Goal: Task Accomplishment & Management: Manage account settings

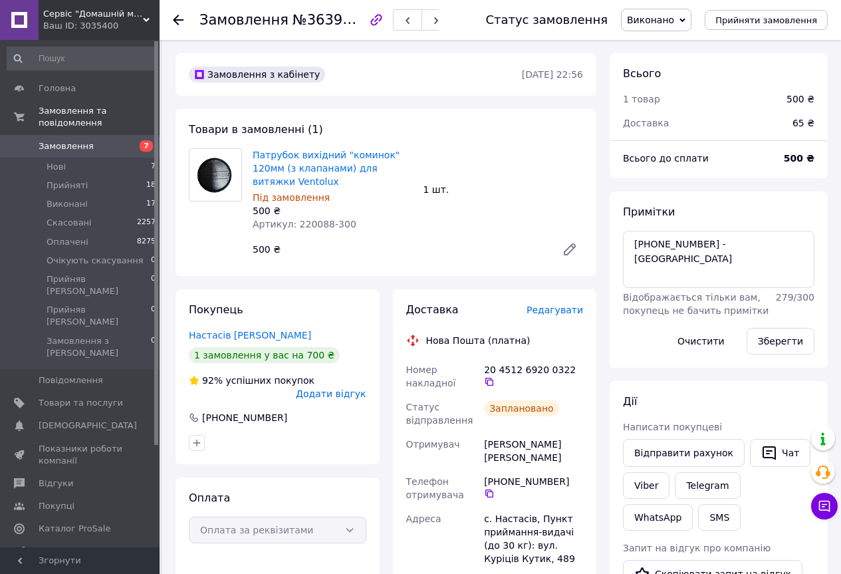
scroll to position [274, 0]
click at [177, 23] on use at bounding box center [178, 20] width 11 height 11
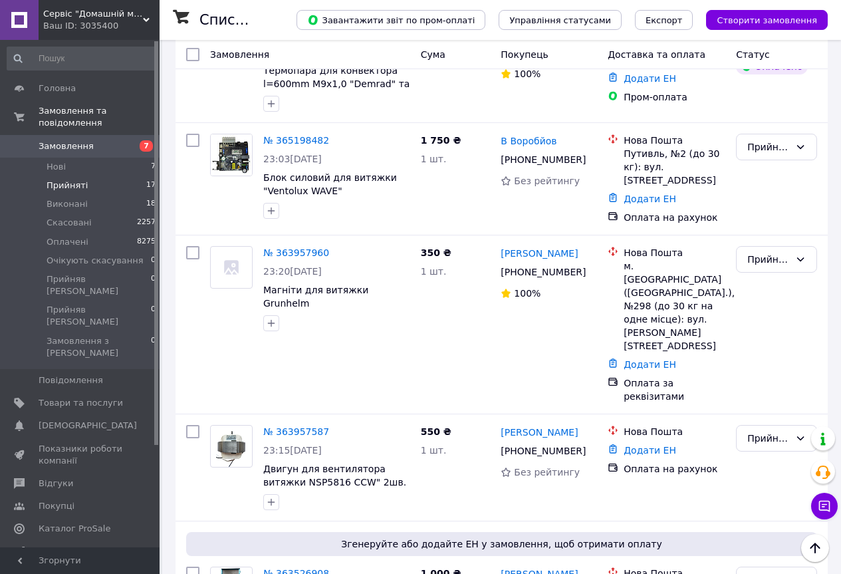
scroll to position [1330, 0]
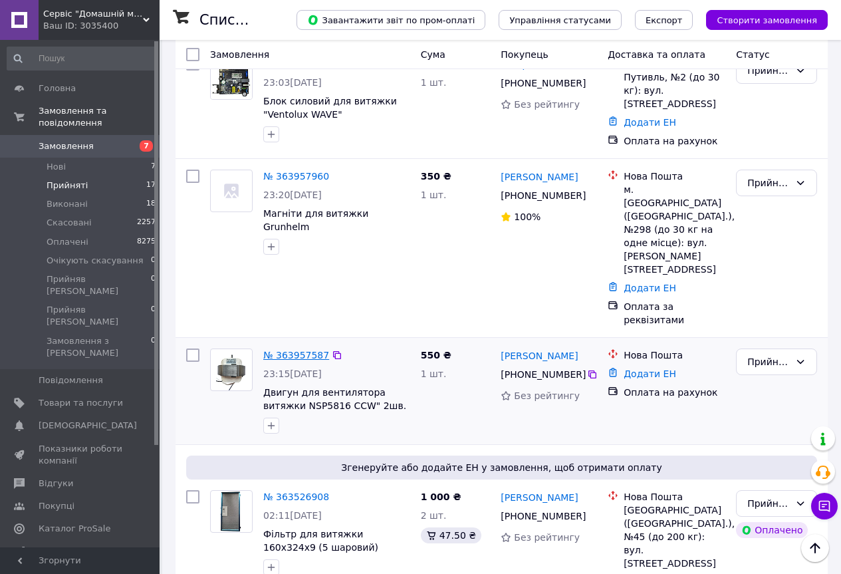
click at [297, 350] on link "№ 363957587" at bounding box center [296, 355] width 66 height 11
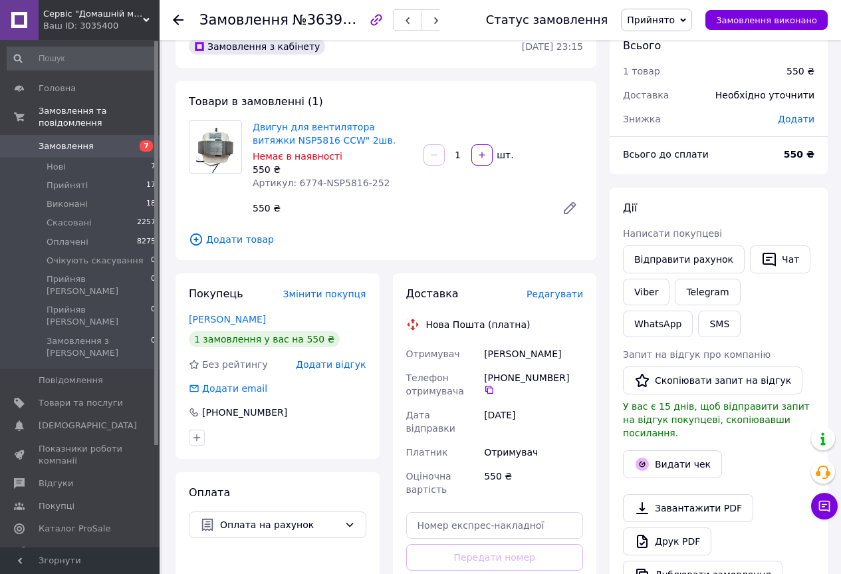
scroll to position [27, 0]
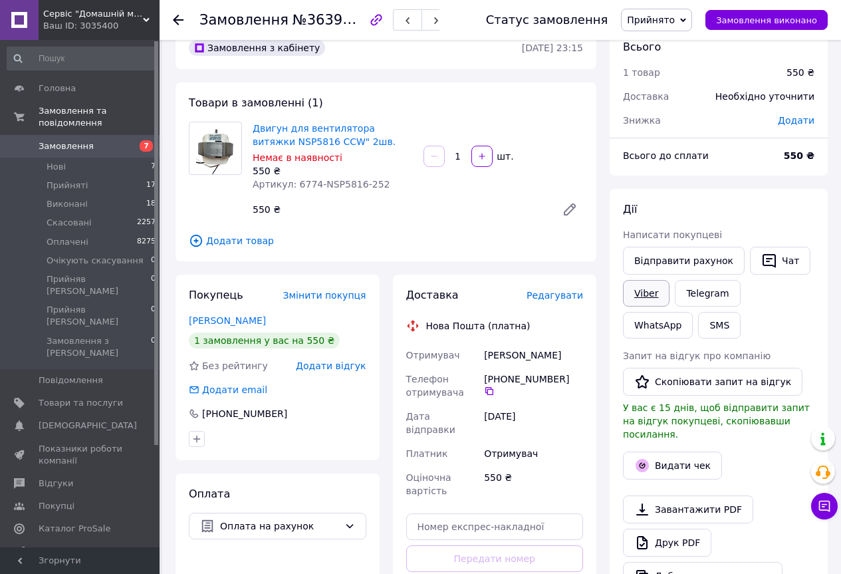
click at [637, 291] on link "Viber" at bounding box center [646, 293] width 47 height 27
click at [180, 19] on use at bounding box center [178, 20] width 11 height 11
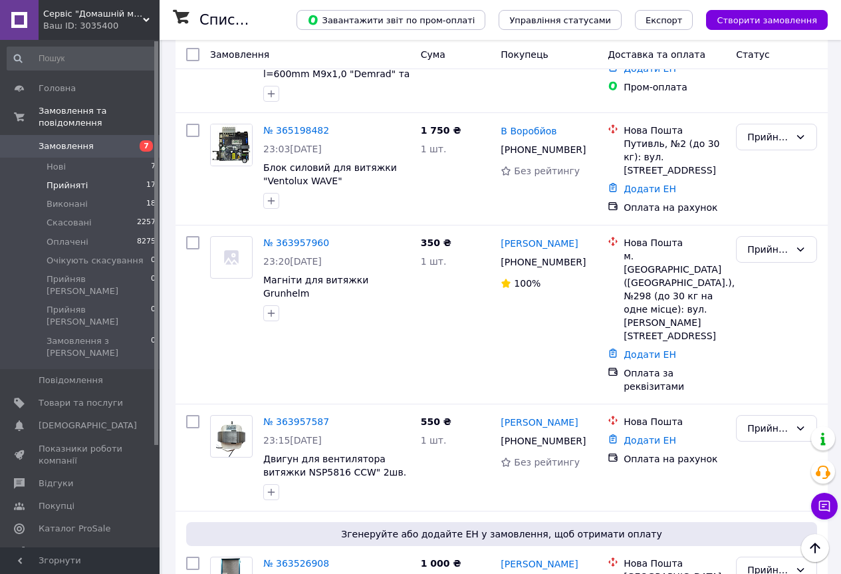
scroll to position [1330, 0]
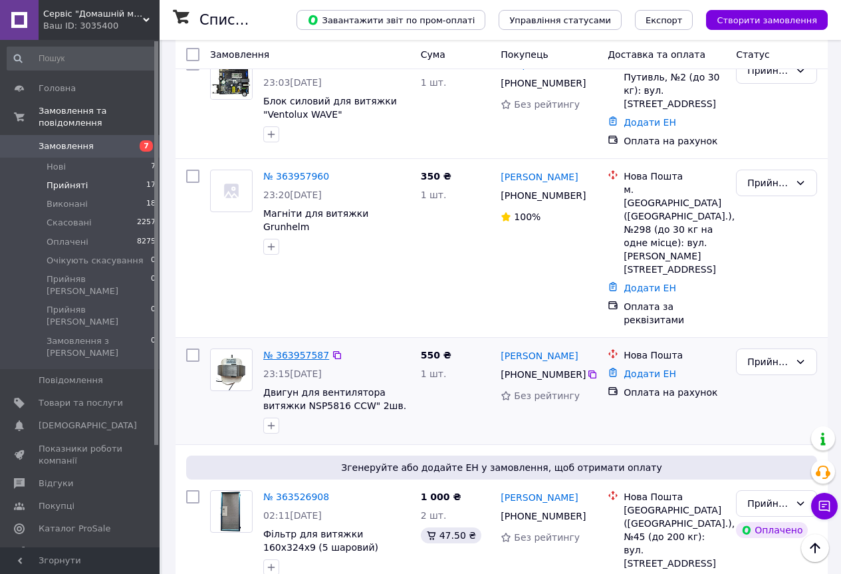
click at [307, 350] on link "№ 363957587" at bounding box center [296, 355] width 66 height 11
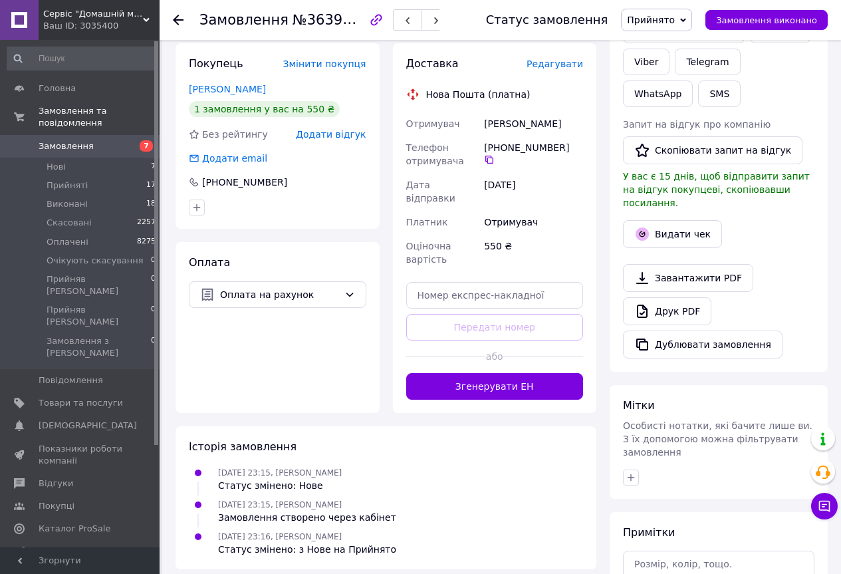
scroll to position [226, 0]
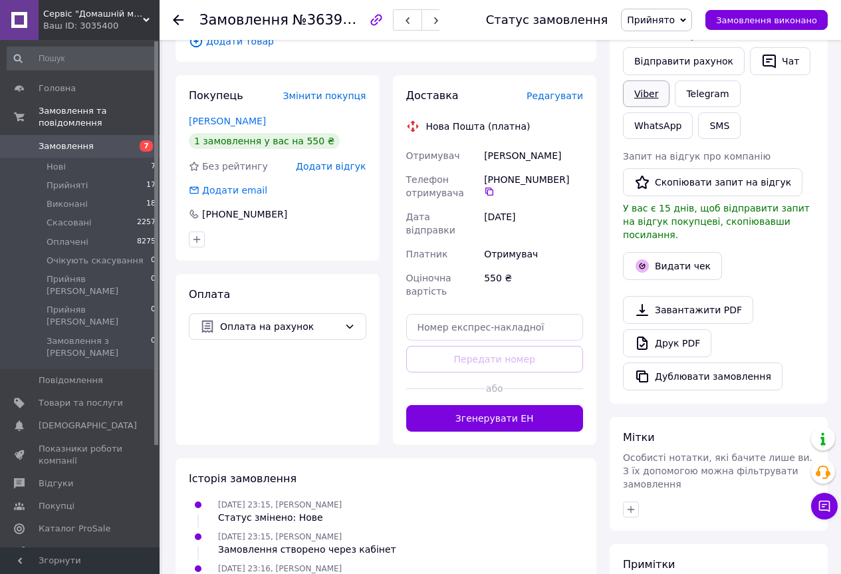
click at [651, 97] on link "Viber" at bounding box center [646, 93] width 47 height 27
click at [182, 21] on icon at bounding box center [178, 20] width 11 height 11
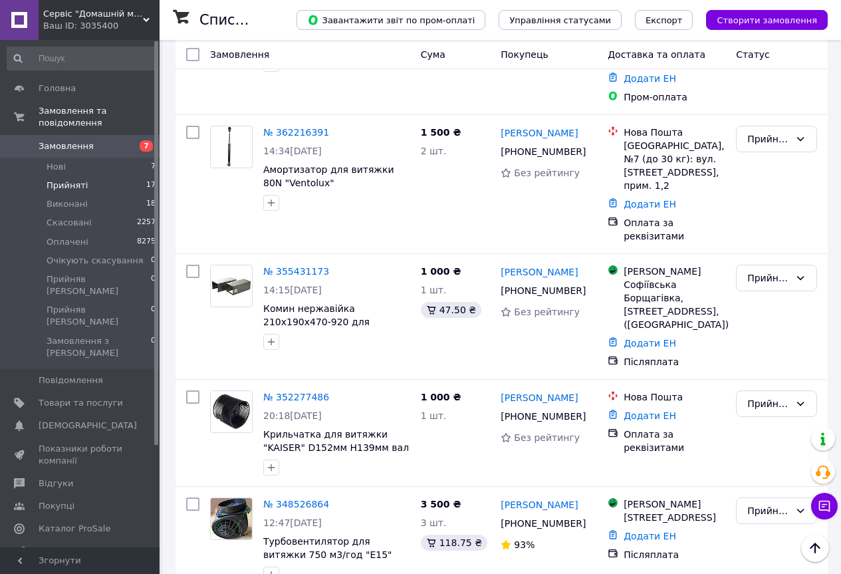
scroll to position [1847, 0]
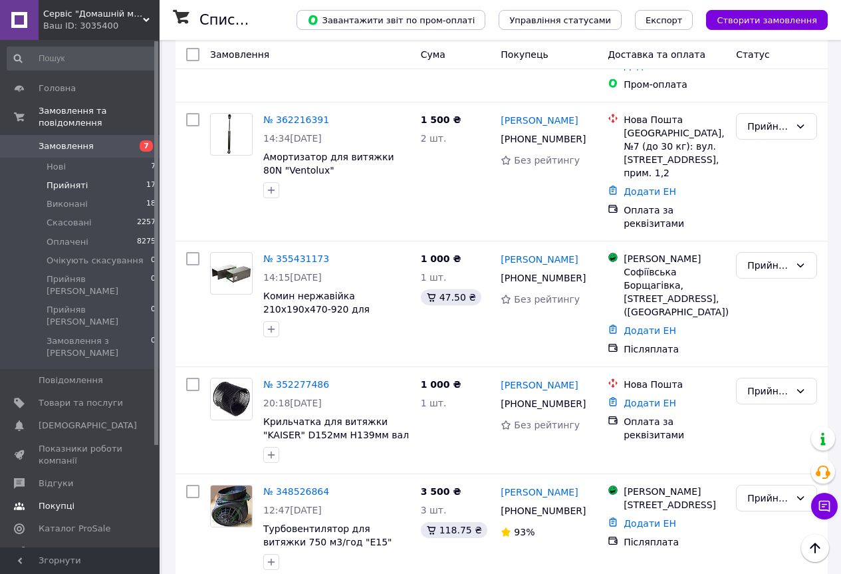
click at [67, 500] on span "Покупці" at bounding box center [57, 506] width 36 height 12
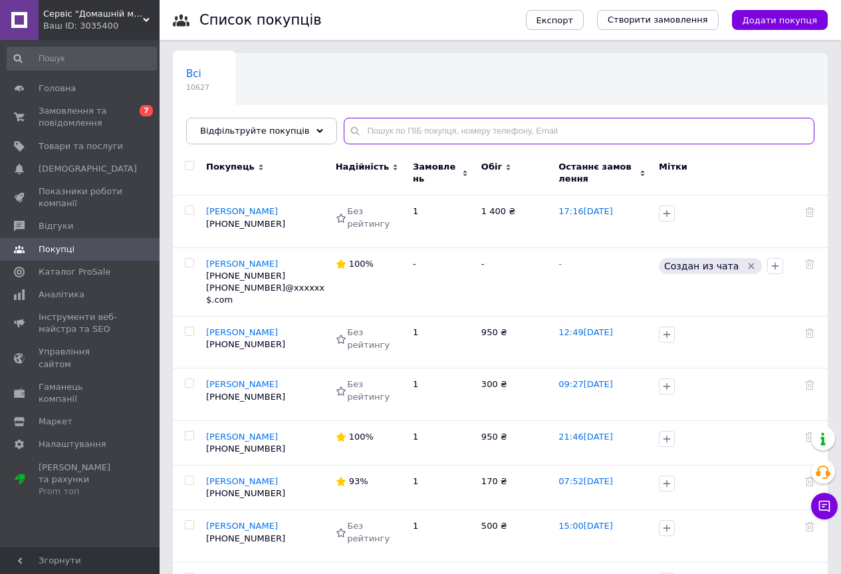
click at [351, 128] on input "text" at bounding box center [579, 131] width 471 height 27
paste input "[PHONE_NUMBER]"
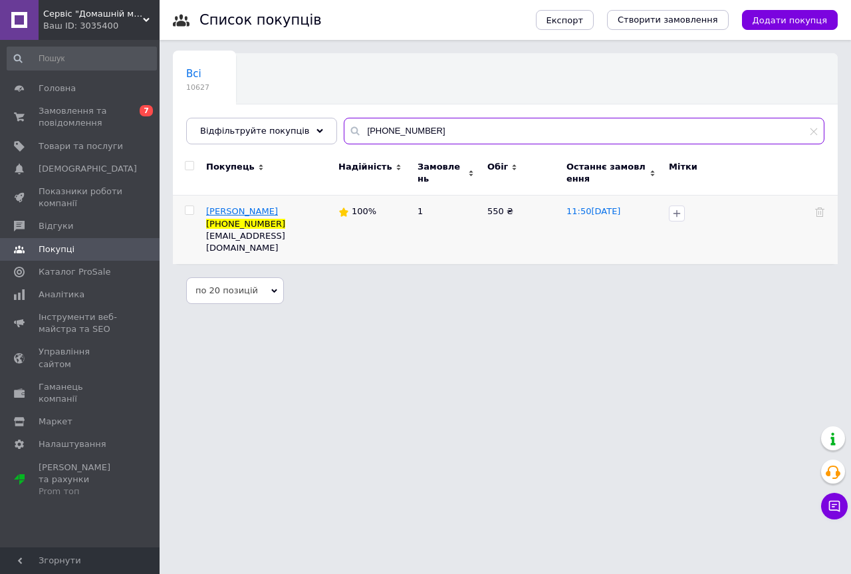
type input "[PHONE_NUMBER]"
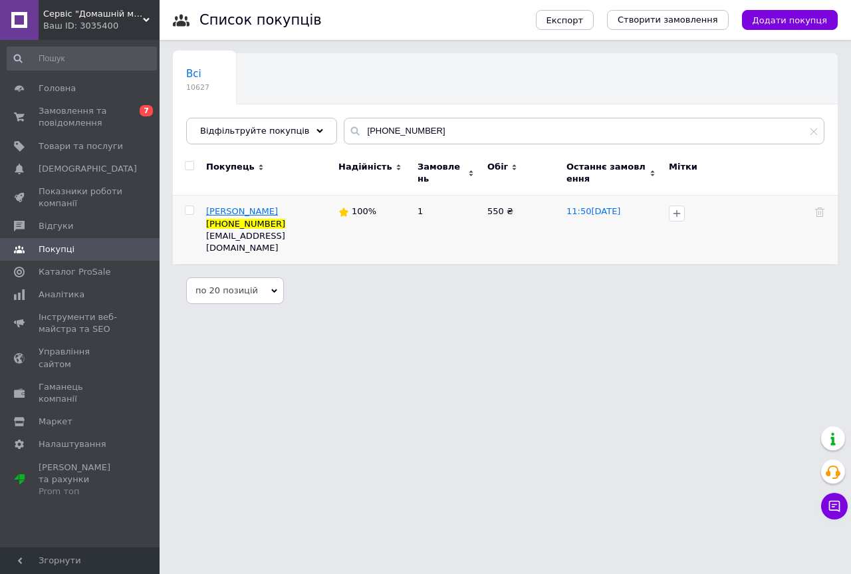
click at [246, 208] on span "[PERSON_NAME]" at bounding box center [242, 211] width 72 height 10
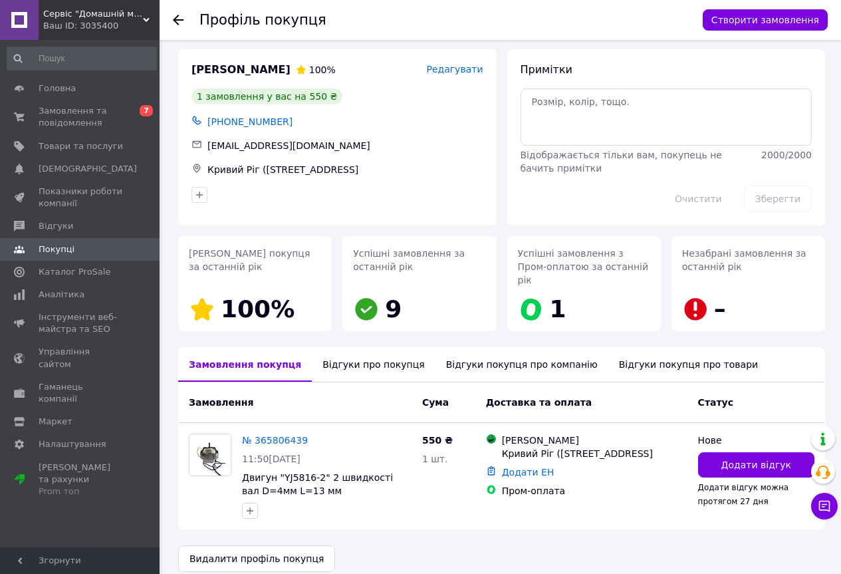
scroll to position [7, 0]
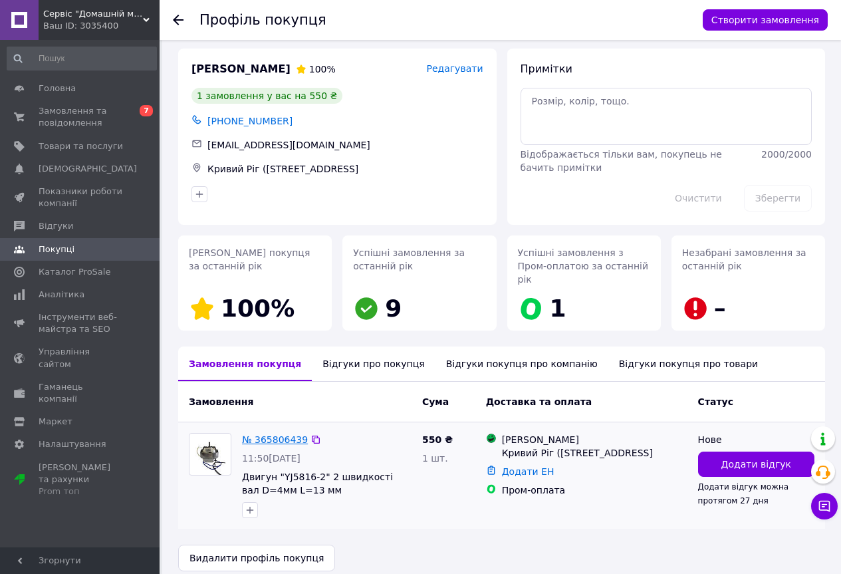
click at [273, 434] on link "№ 365806439" at bounding box center [275, 439] width 66 height 11
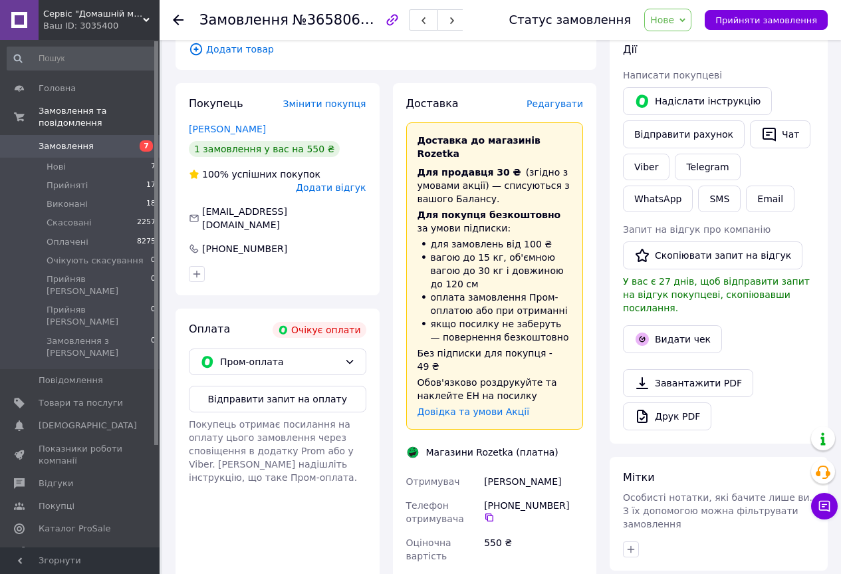
scroll to position [266, 0]
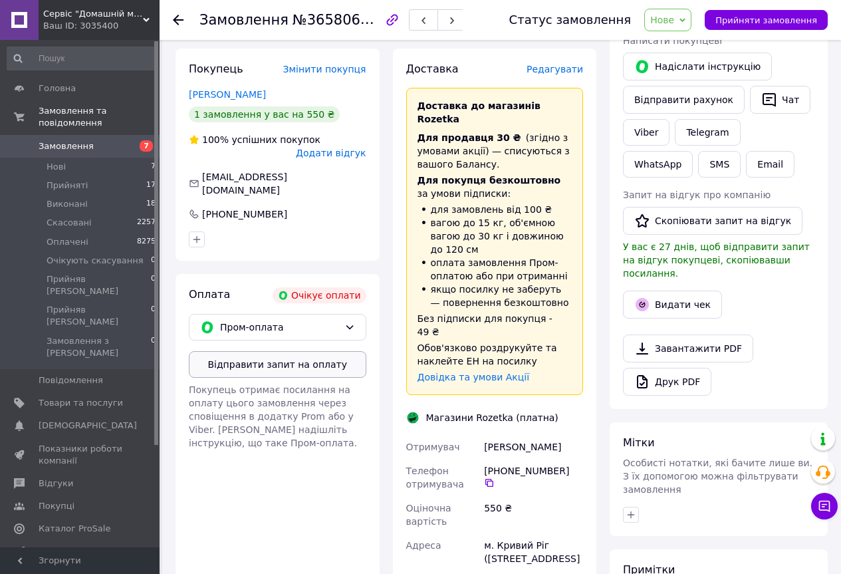
click at [287, 351] on button "Відправити запит на оплату" at bounding box center [278, 364] width 178 height 27
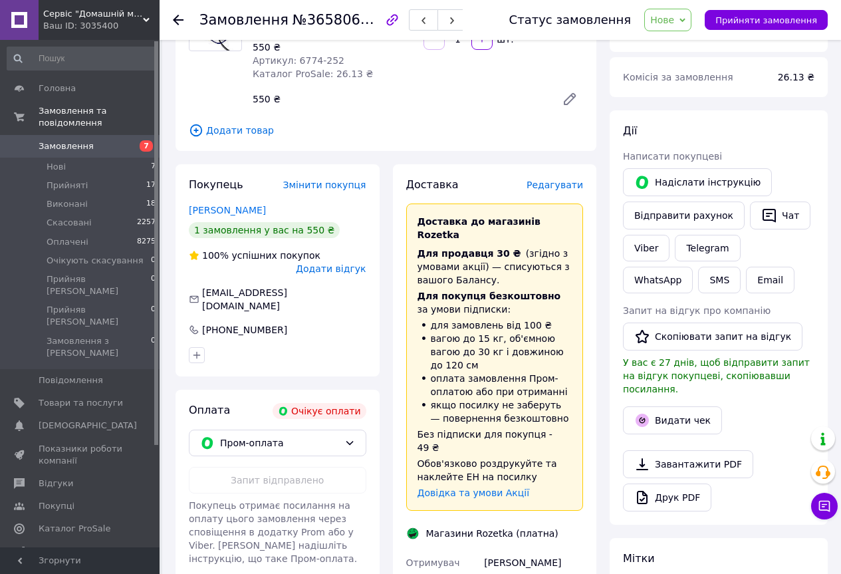
scroll to position [133, 0]
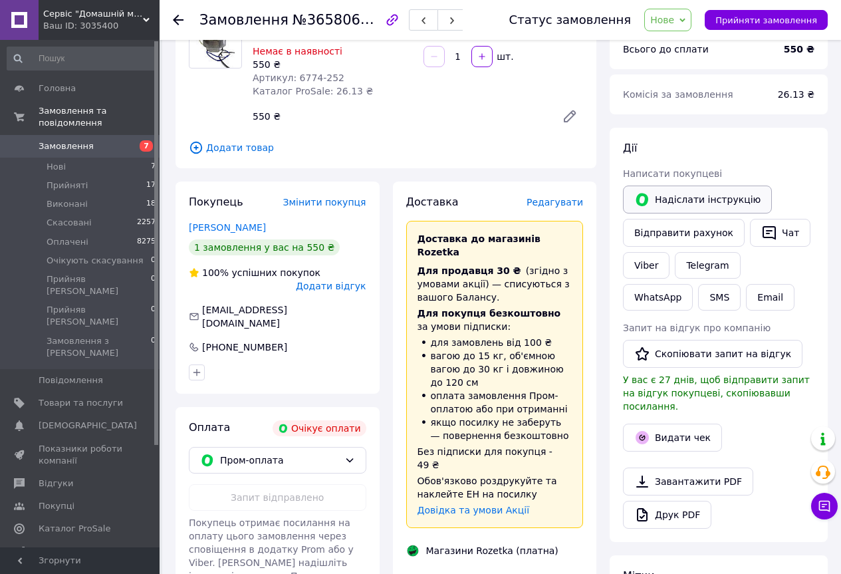
click at [683, 193] on button "Надіслати інструкцію" at bounding box center [697, 200] width 149 height 28
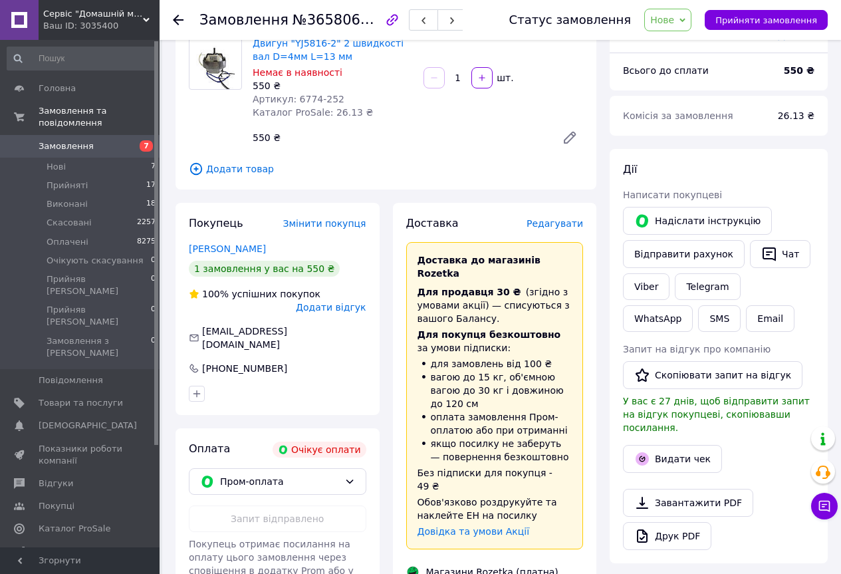
scroll to position [0, 0]
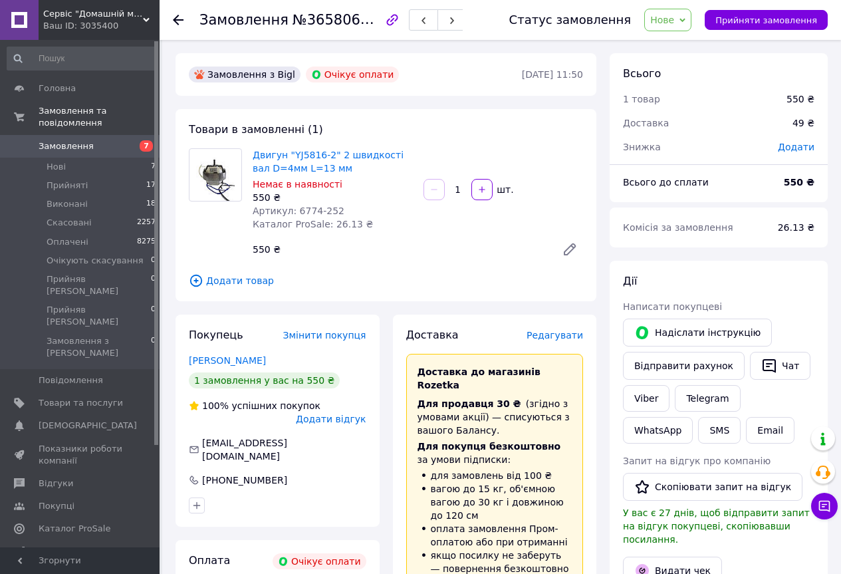
click at [384, 22] on icon "button" at bounding box center [392, 20] width 16 height 16
click at [665, 330] on button "Надіслати інструкцію" at bounding box center [697, 333] width 149 height 28
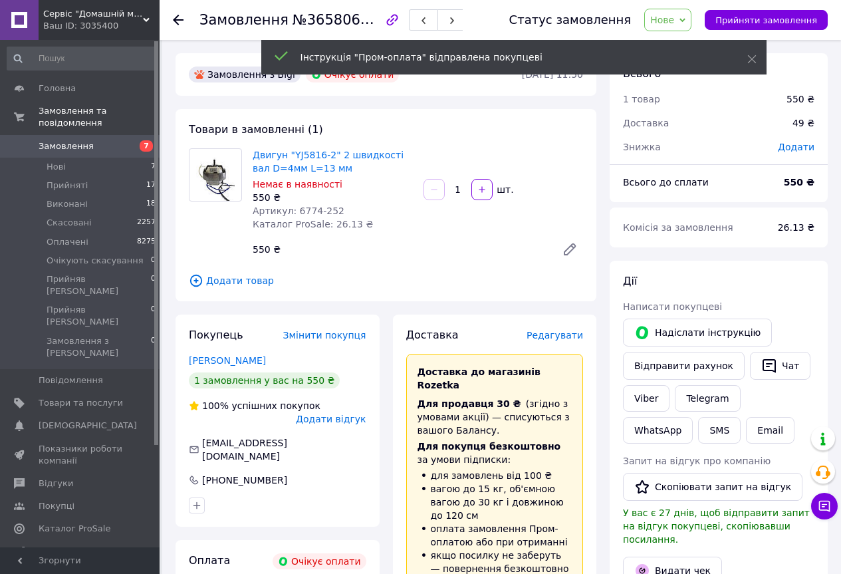
click at [177, 17] on use at bounding box center [178, 20] width 11 height 11
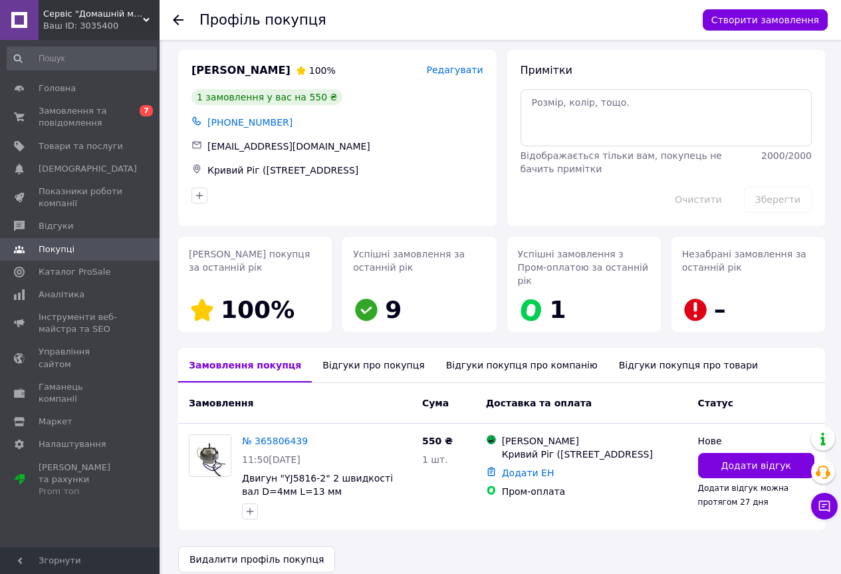
scroll to position [7, 0]
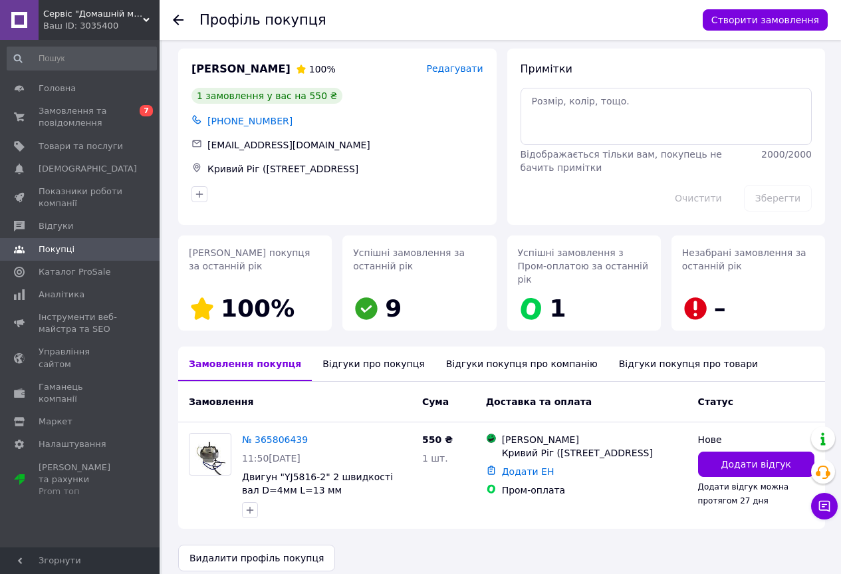
click at [177, 19] on use at bounding box center [178, 20] width 11 height 11
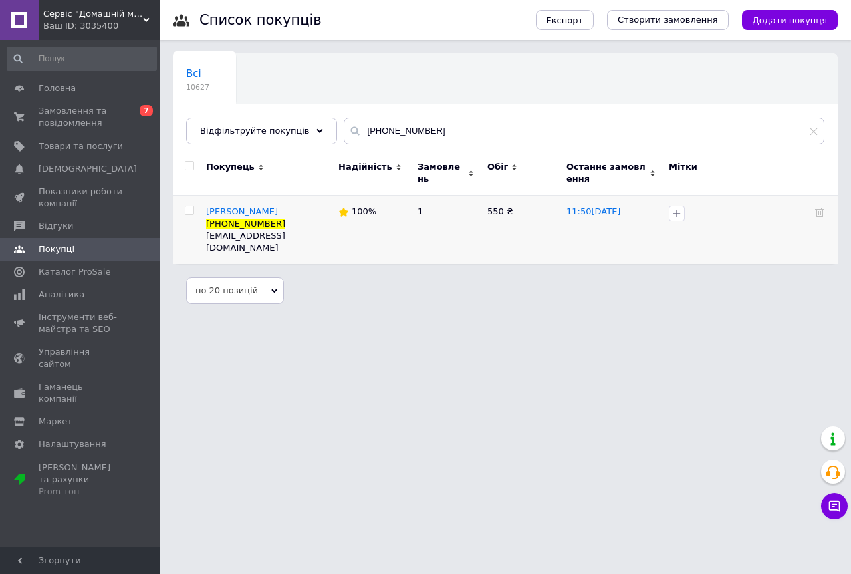
click at [245, 209] on span "[PERSON_NAME]" at bounding box center [242, 211] width 72 height 10
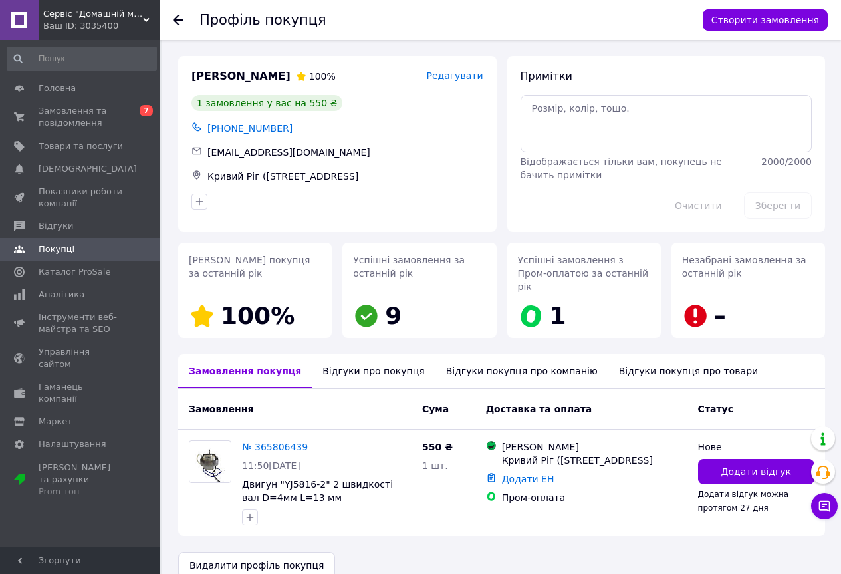
click at [365, 360] on div "Відгуки про покупця" at bounding box center [373, 371] width 123 height 35
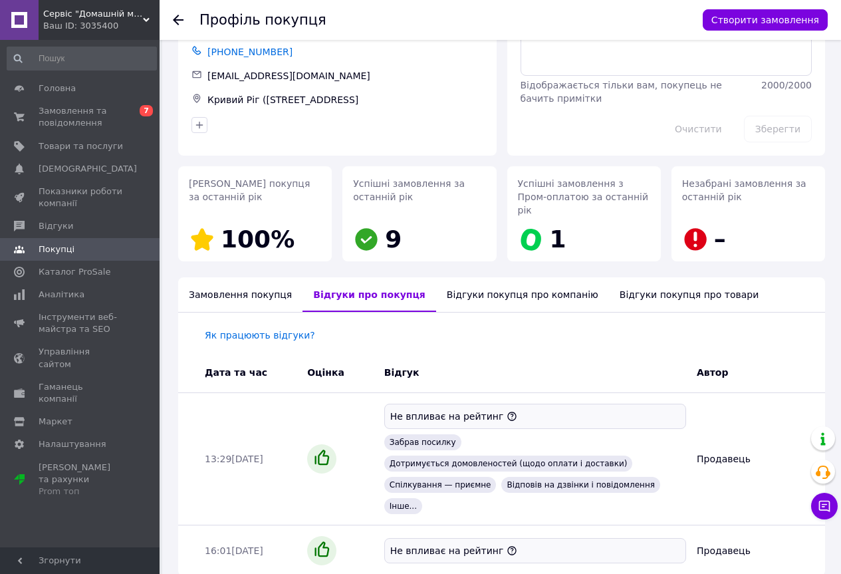
scroll to position [81, 0]
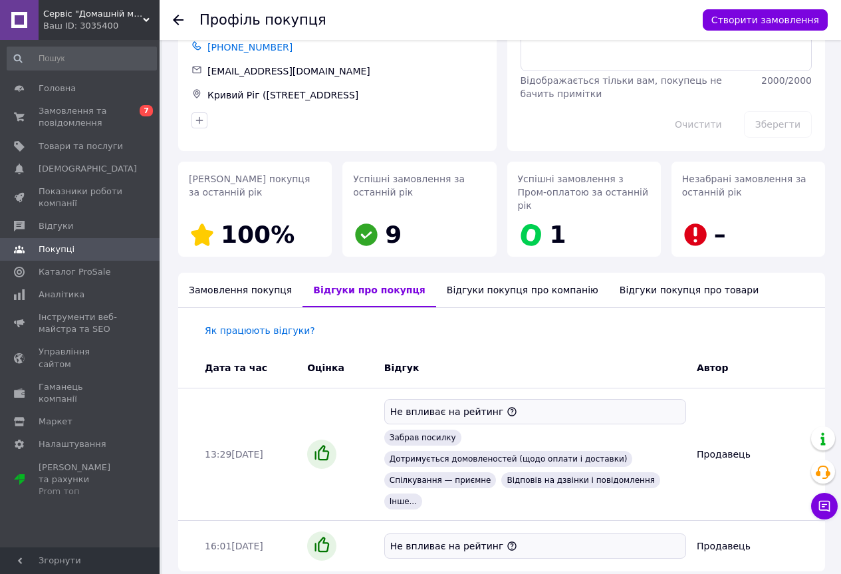
click at [458, 275] on div "Відгуки покупця про компанію" at bounding box center [522, 290] width 173 height 35
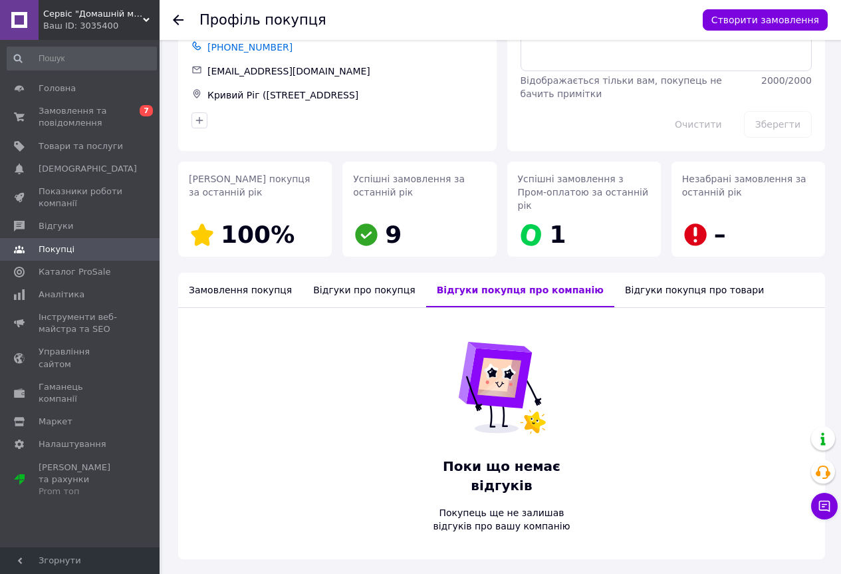
click at [615, 275] on div "Відгуки покупця про товари" at bounding box center [695, 290] width 160 height 35
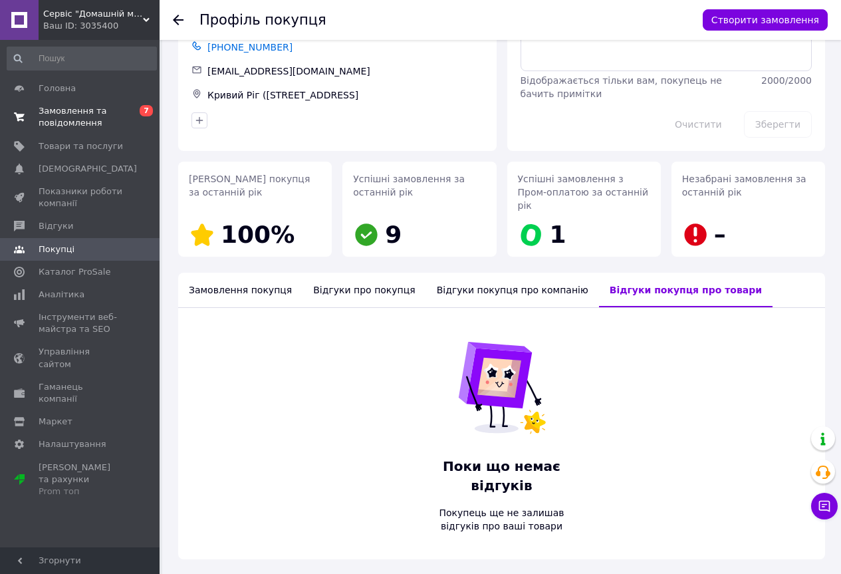
click at [96, 116] on span "Замовлення та повідомлення" at bounding box center [81, 117] width 84 height 24
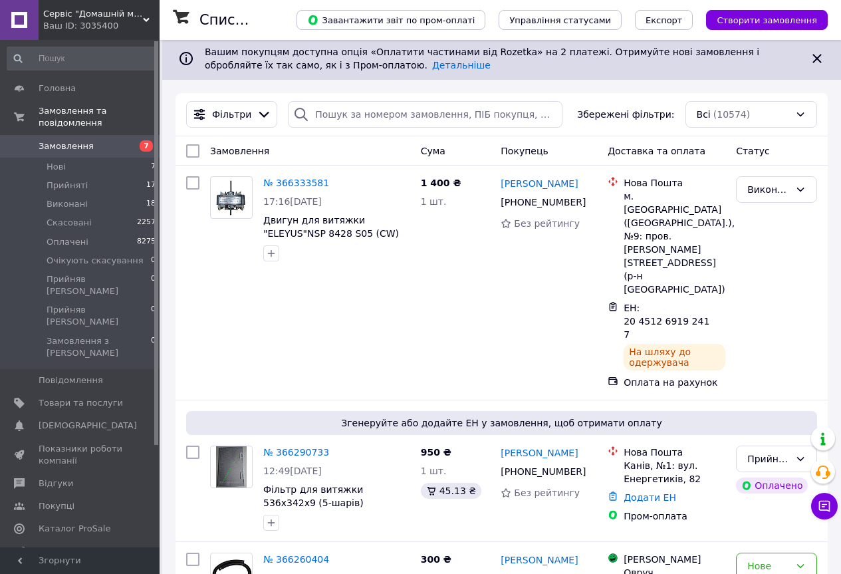
scroll to position [133, 0]
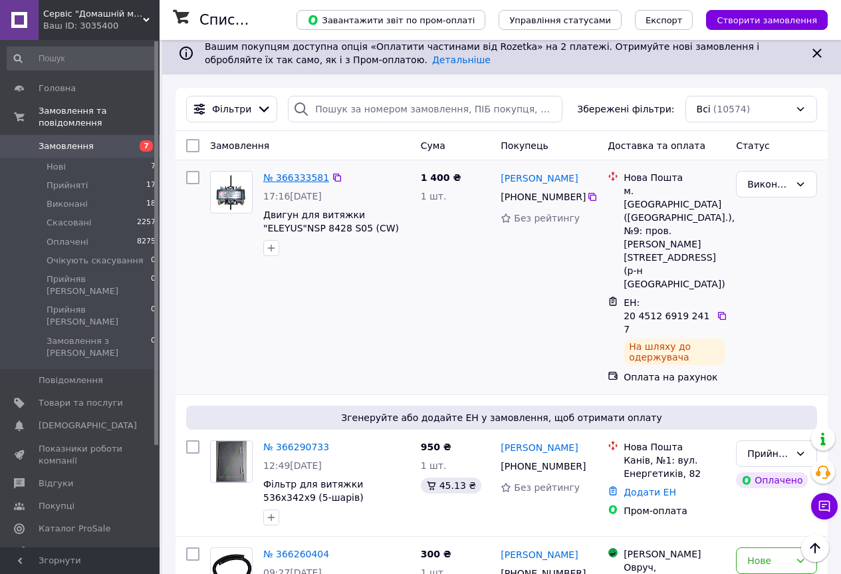
click at [296, 182] on link "№ 366333581" at bounding box center [296, 177] width 66 height 11
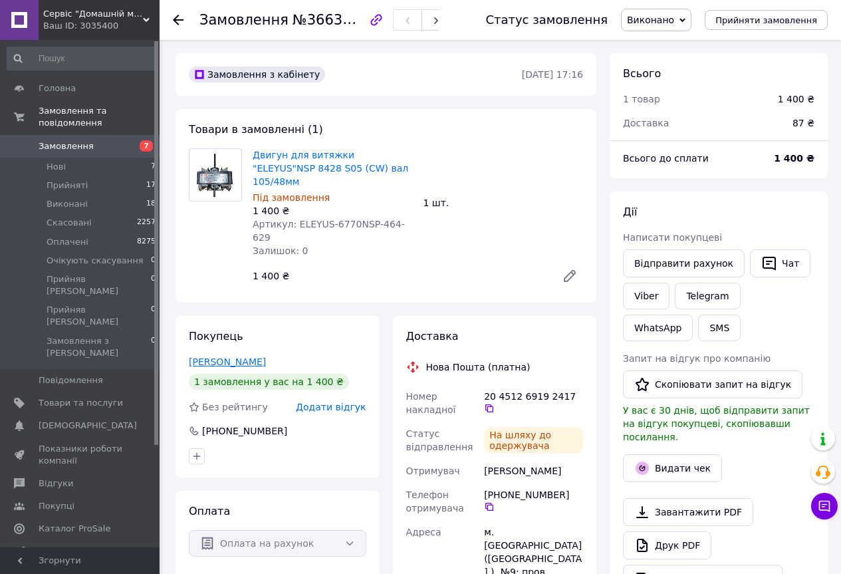
click at [229, 357] on link "[PERSON_NAME]" at bounding box center [227, 362] width 77 height 11
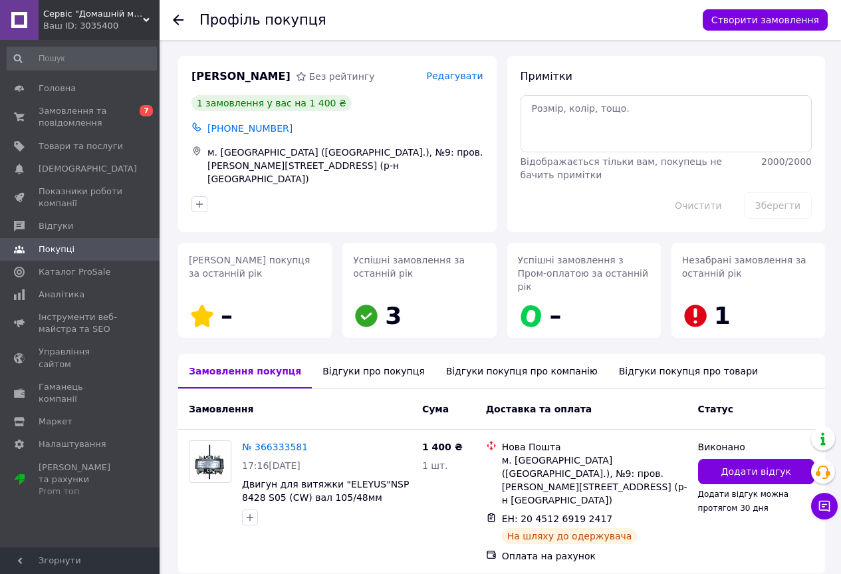
scroll to position [31, 0]
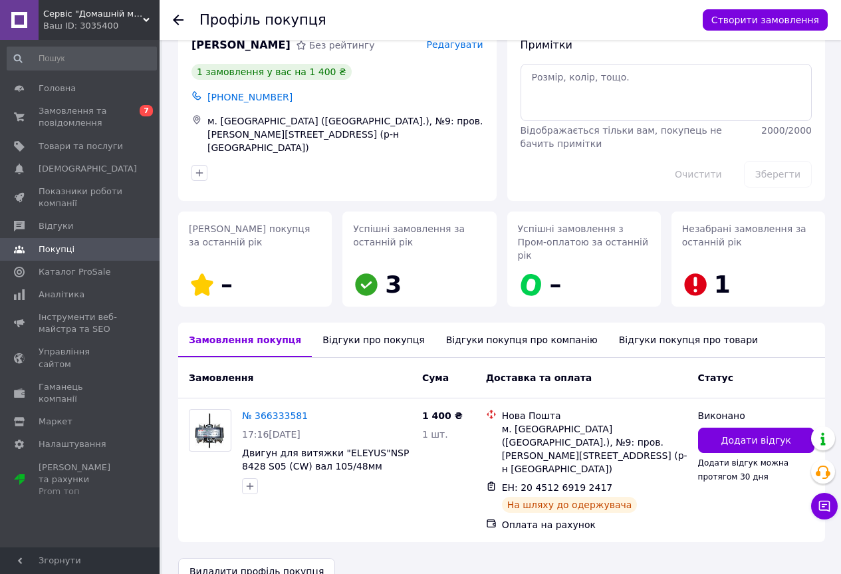
click at [333, 329] on div "Відгуки про покупця" at bounding box center [373, 340] width 123 height 35
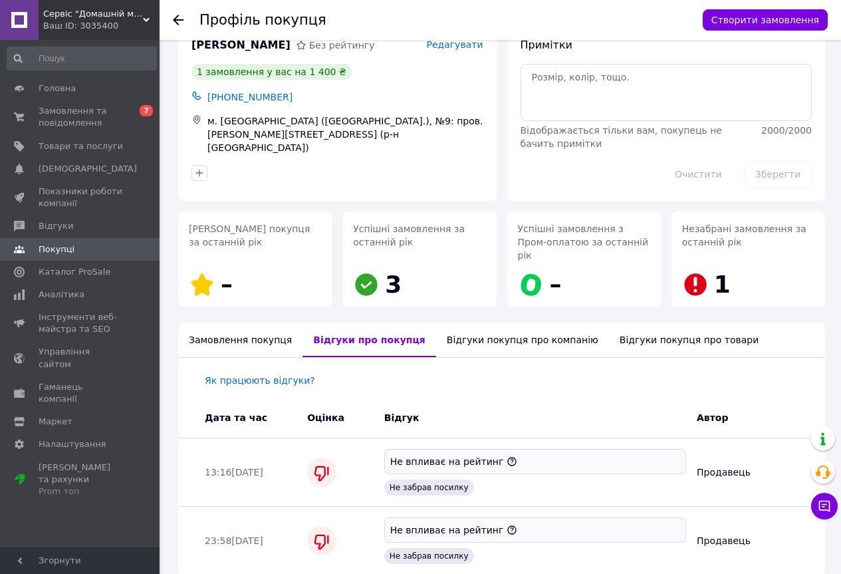
scroll to position [77, 0]
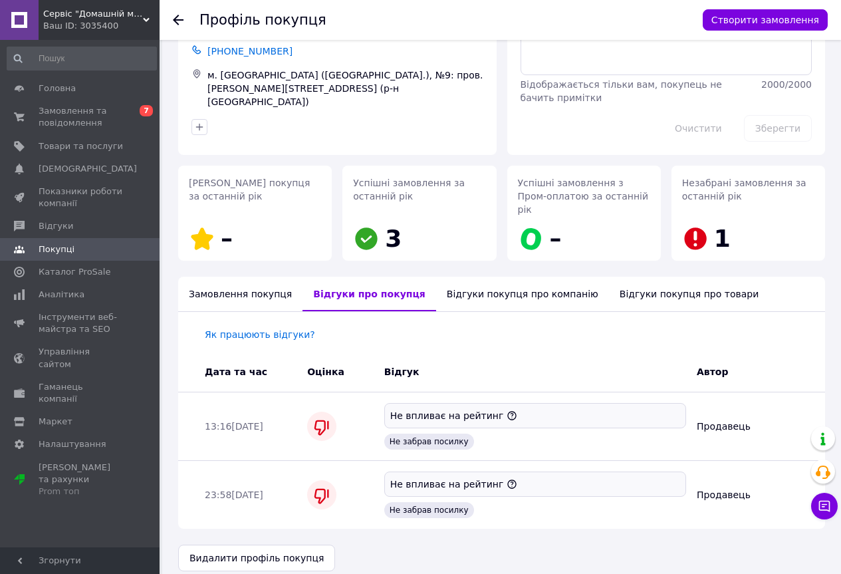
click at [508, 279] on div "Відгуки покупця про компанію" at bounding box center [522, 294] width 173 height 35
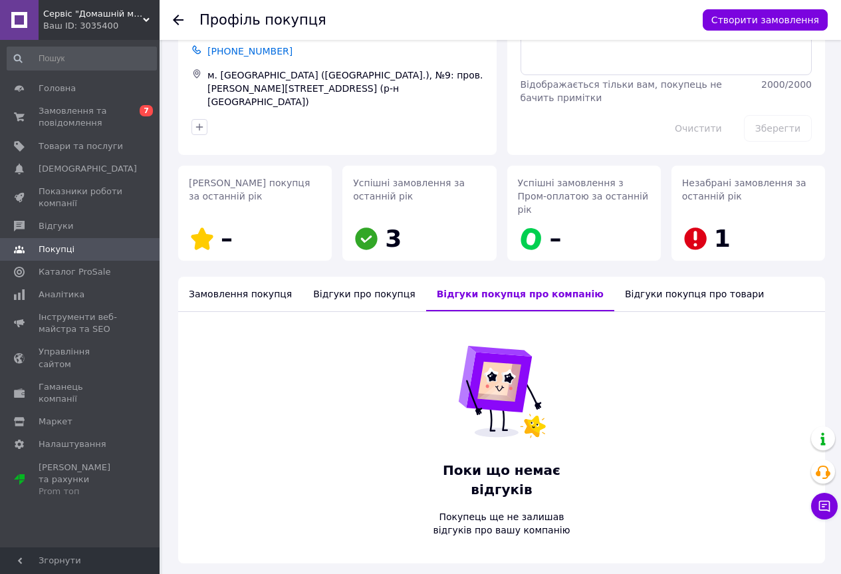
click at [615, 279] on div "Відгуки покупця про товари" at bounding box center [695, 294] width 160 height 35
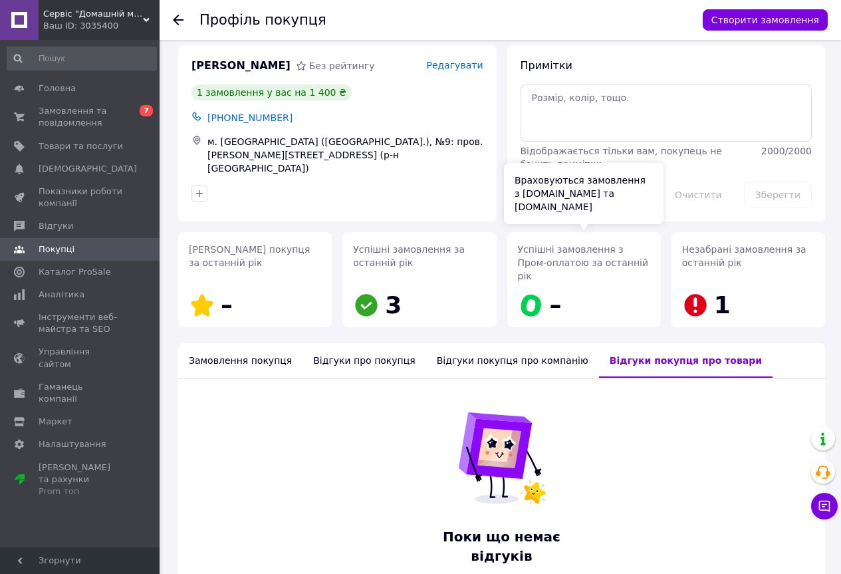
scroll to position [0, 0]
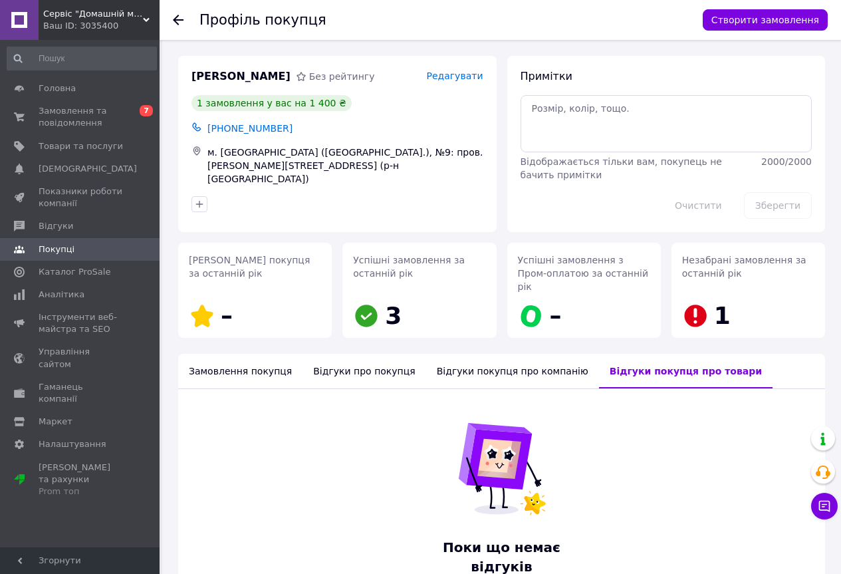
click at [179, 21] on use at bounding box center [178, 20] width 11 height 11
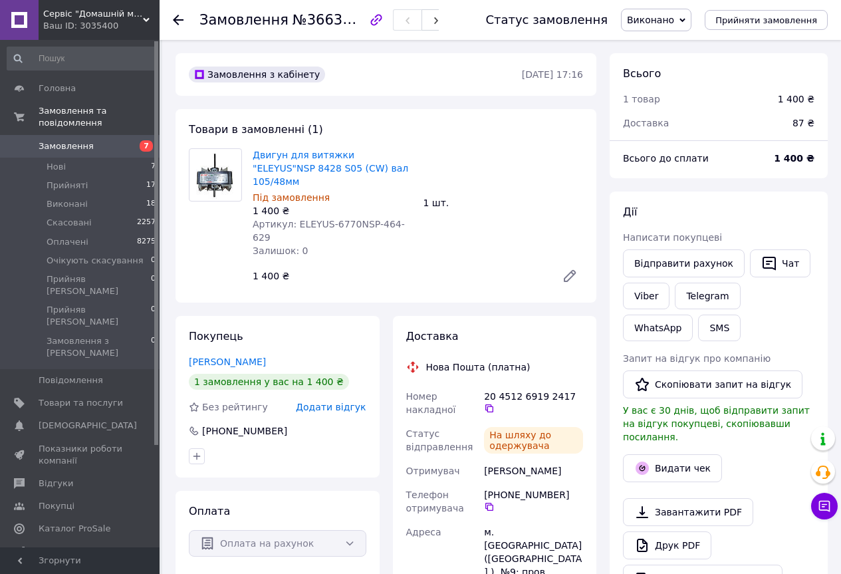
click at [181, 25] on icon at bounding box center [178, 20] width 11 height 11
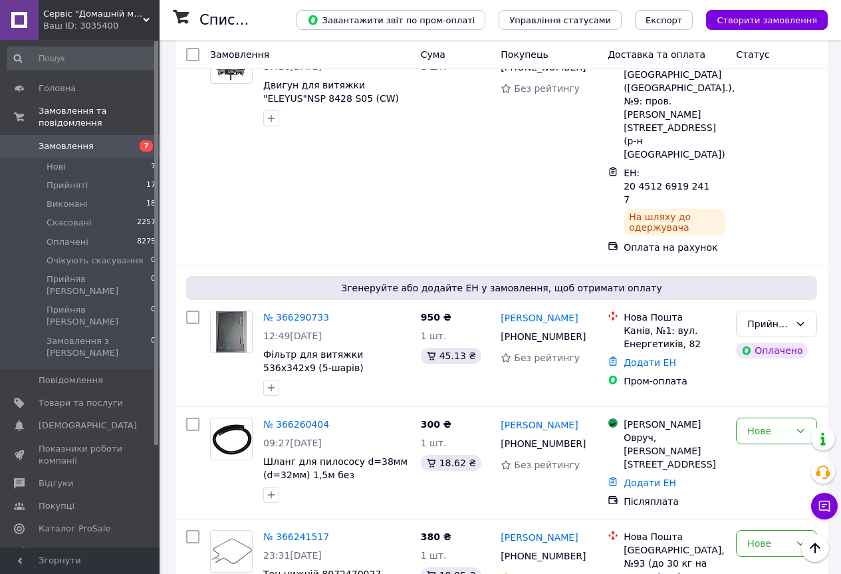
scroll to position [266, 0]
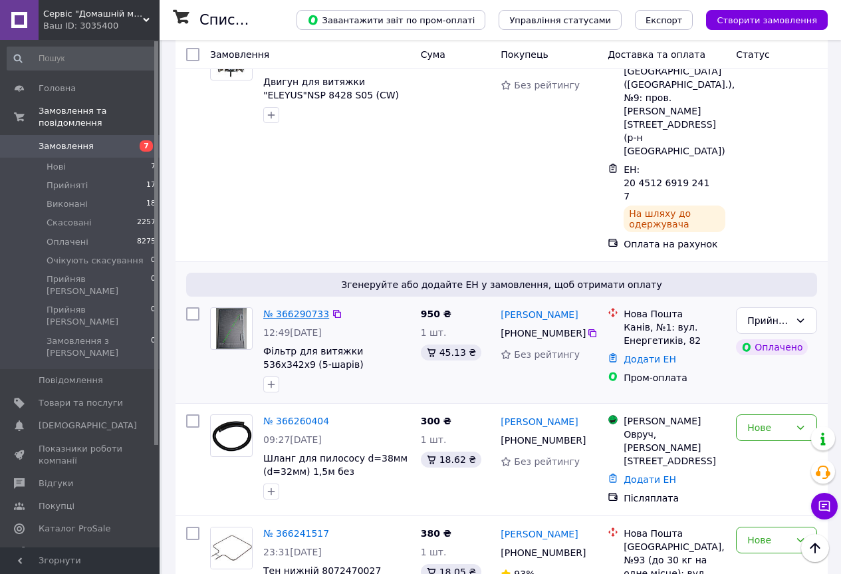
click at [305, 309] on link "№ 366290733" at bounding box center [296, 314] width 66 height 11
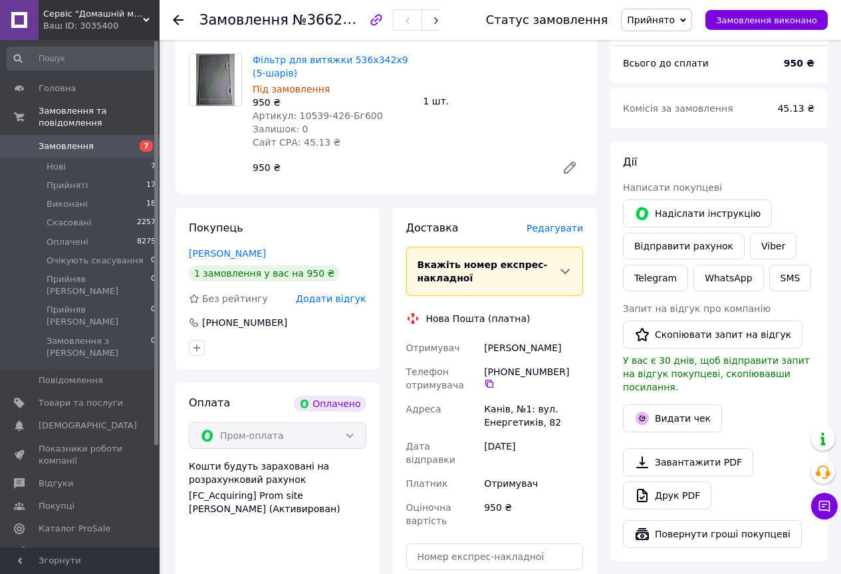
scroll to position [133, 0]
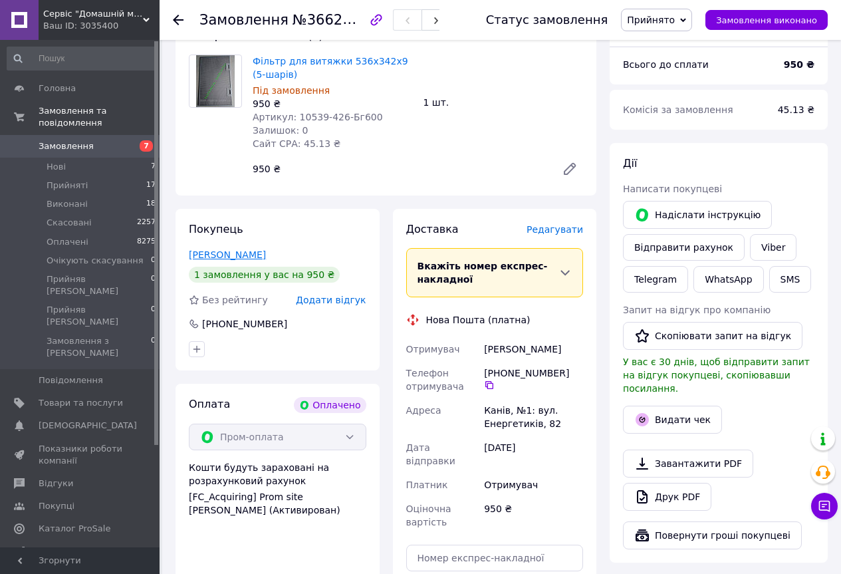
click at [259, 258] on link "[PERSON_NAME]" at bounding box center [227, 254] width 77 height 11
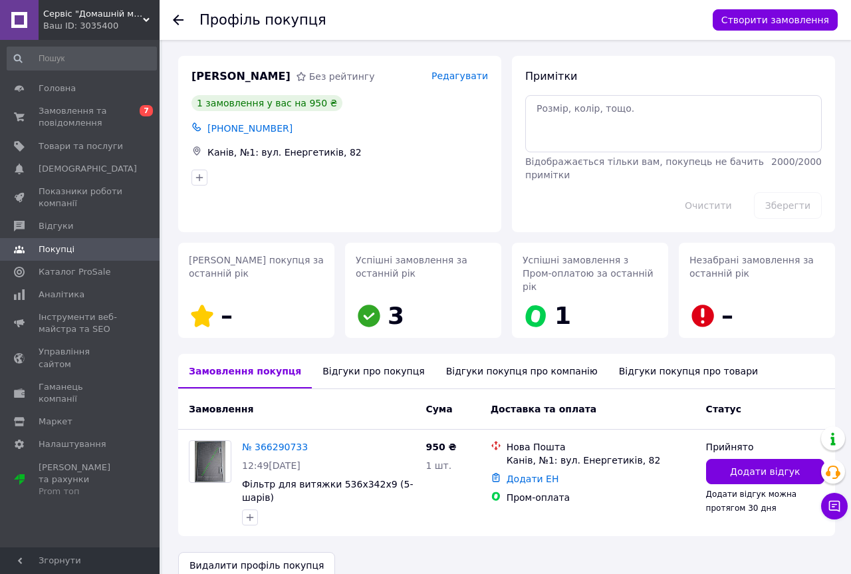
click at [371, 361] on div "Відгуки про покупця" at bounding box center [373, 371] width 123 height 35
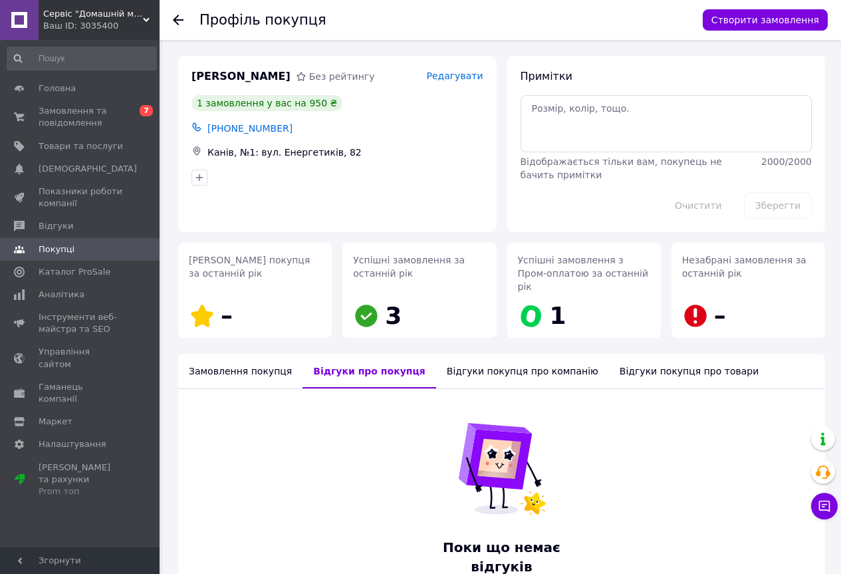
click at [462, 361] on div "Відгуки покупця про компанію" at bounding box center [522, 371] width 173 height 35
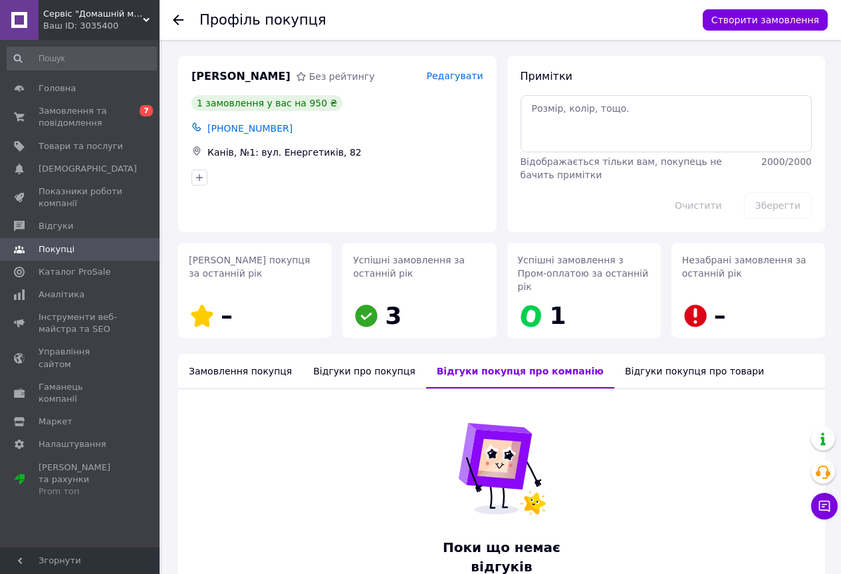
click at [615, 358] on div "Відгуки покупця про товари" at bounding box center [695, 371] width 160 height 35
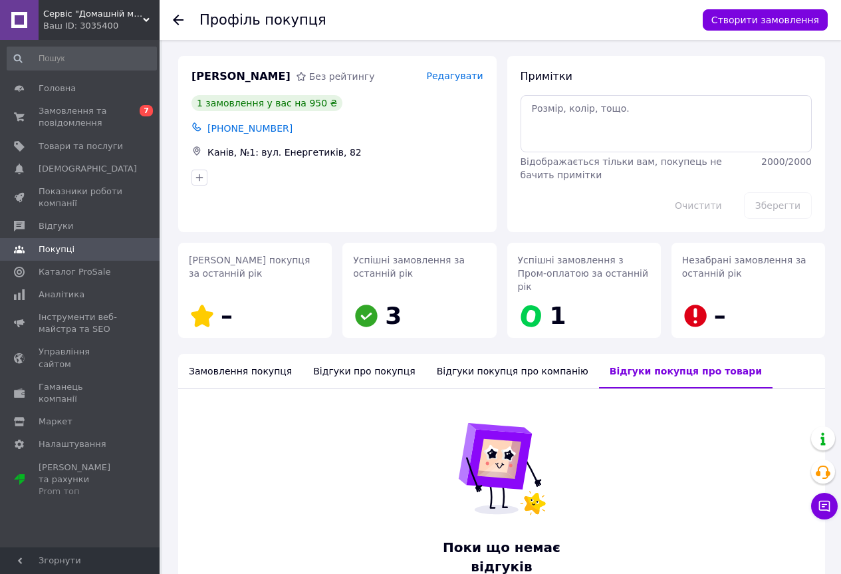
click at [174, 15] on icon at bounding box center [178, 20] width 11 height 11
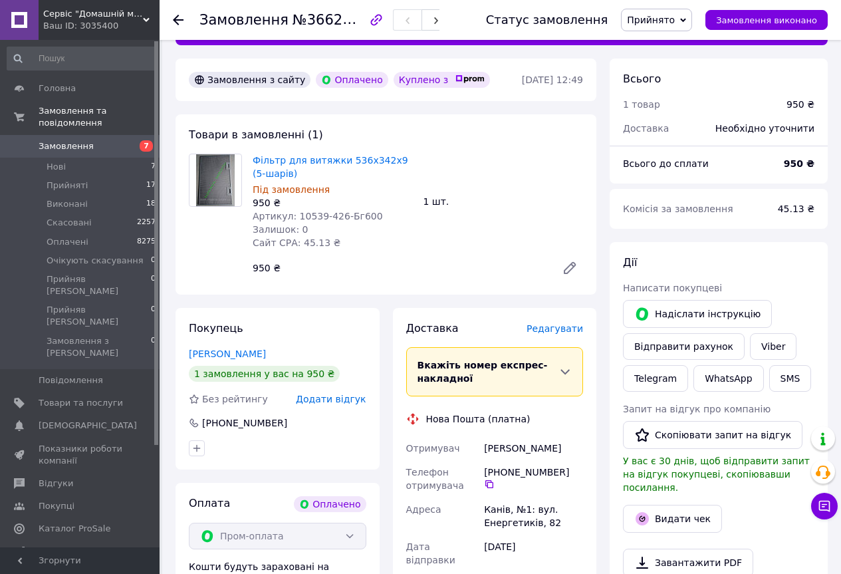
click at [175, 13] on div at bounding box center [186, 20] width 27 height 40
click at [176, 23] on use at bounding box center [178, 20] width 11 height 11
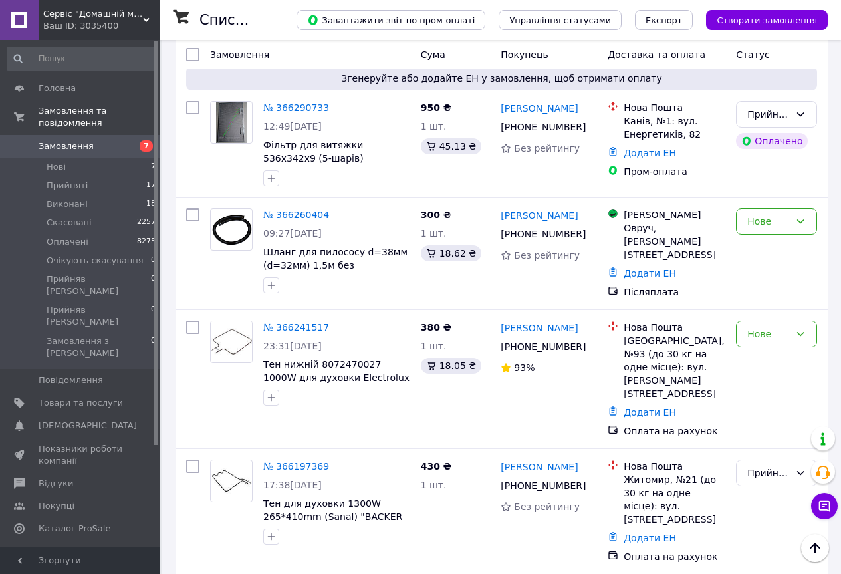
scroll to position [532, 0]
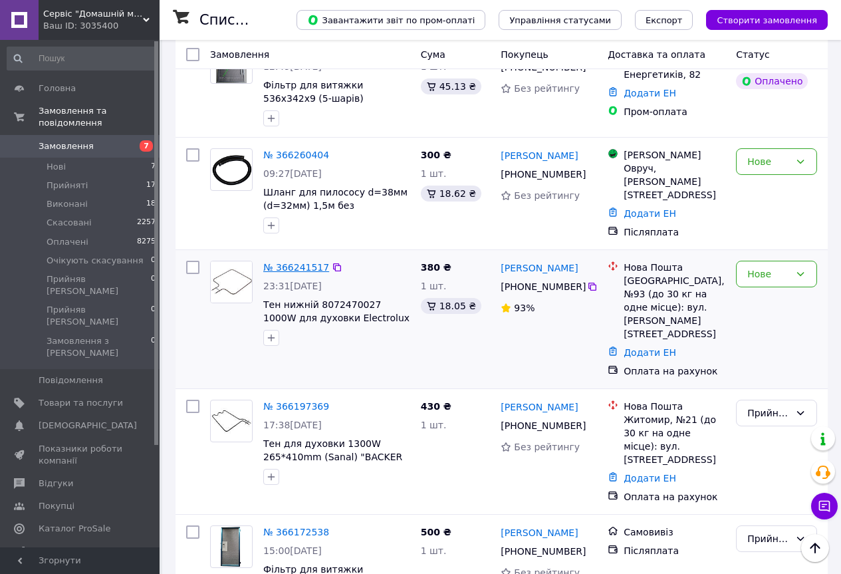
click at [289, 262] on link "№ 366241517" at bounding box center [296, 267] width 66 height 11
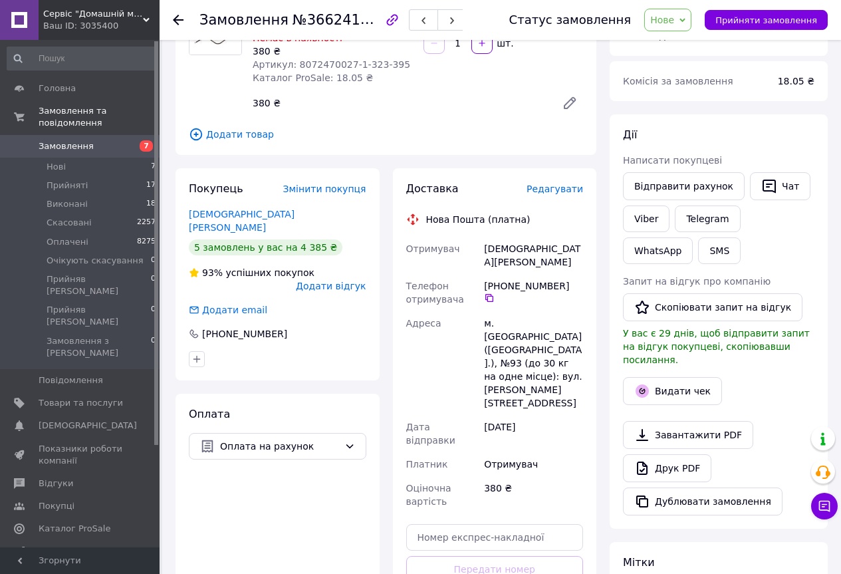
scroll to position [138, 0]
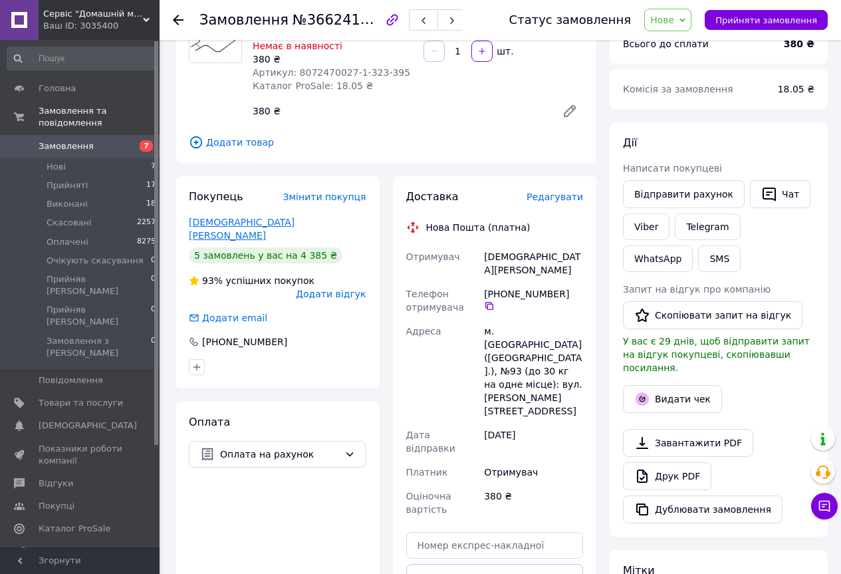
click at [244, 226] on link "[DEMOGRAPHIC_DATA][PERSON_NAME]" at bounding box center [242, 229] width 106 height 24
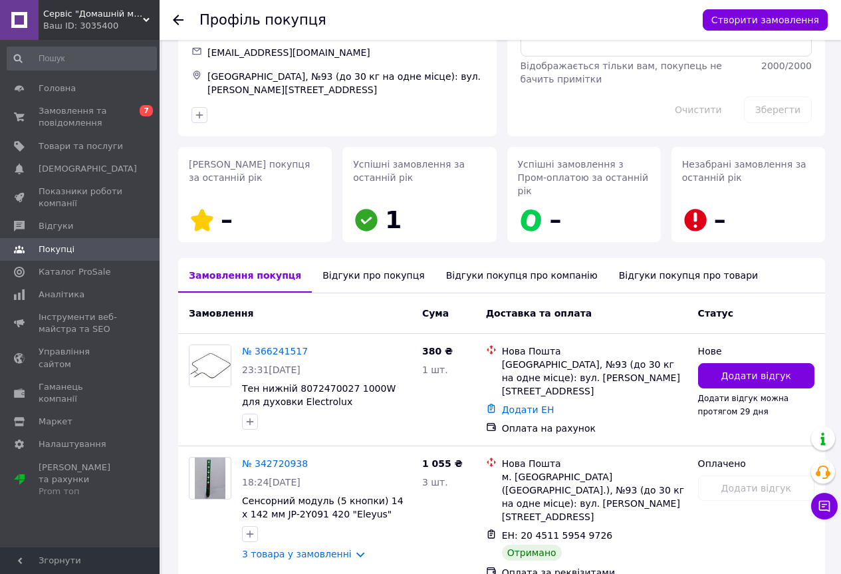
scroll to position [67, 0]
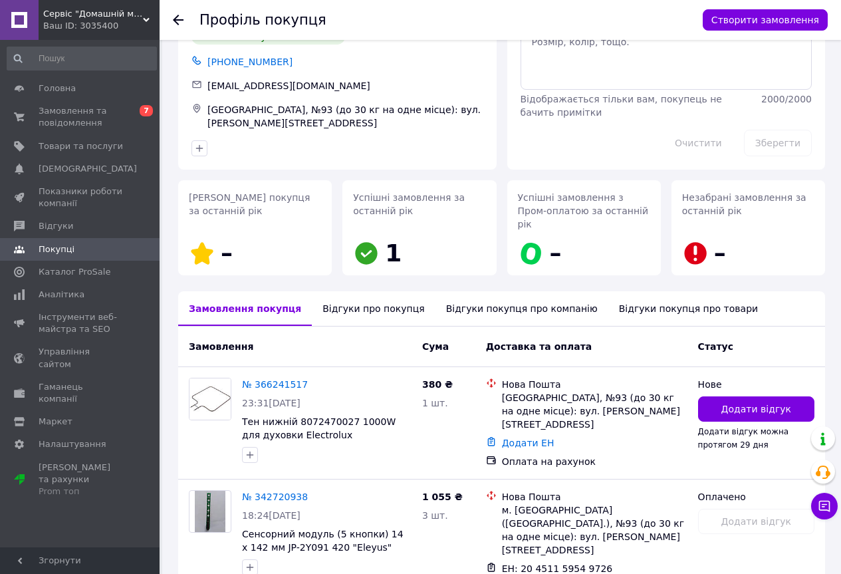
click at [367, 295] on div "Відгуки про покупця" at bounding box center [373, 308] width 123 height 35
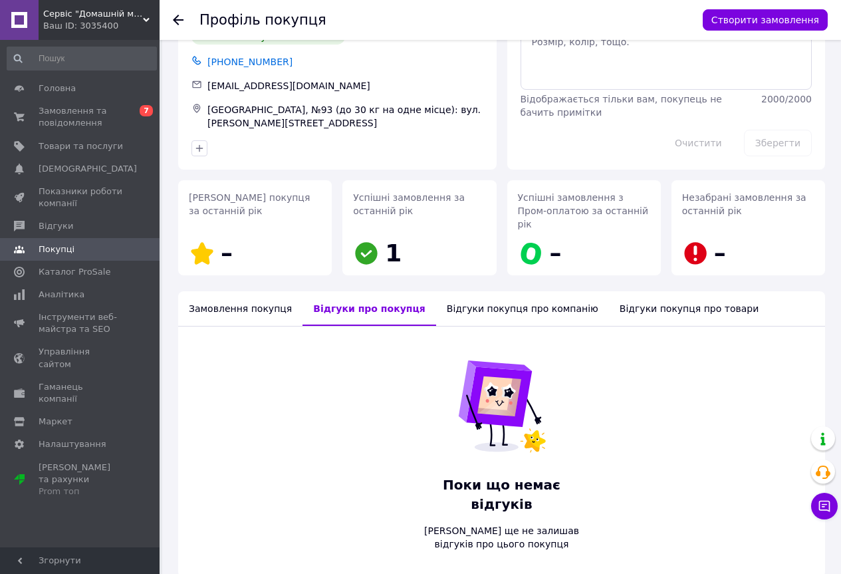
click at [448, 295] on div "Відгуки покупця про компанію" at bounding box center [522, 308] width 173 height 35
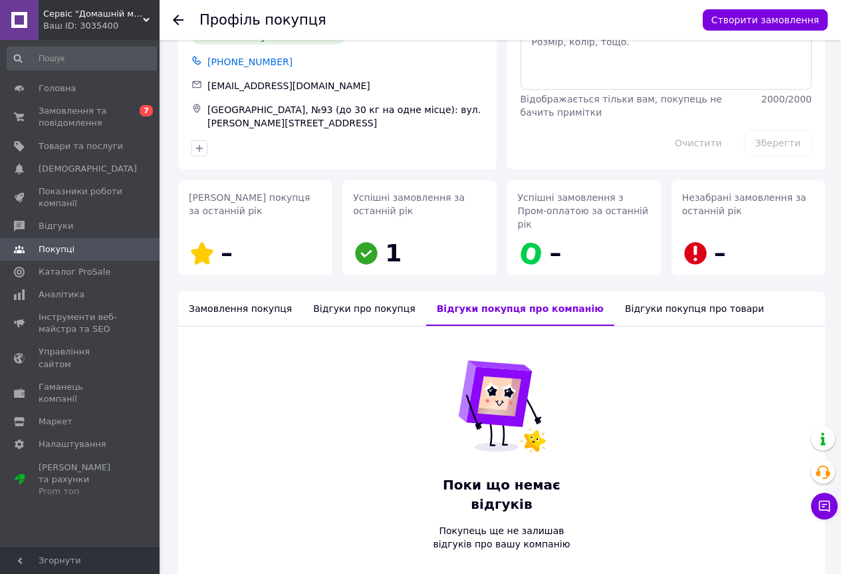
click at [652, 293] on div "Відгуки покупця про товари" at bounding box center [695, 308] width 160 height 35
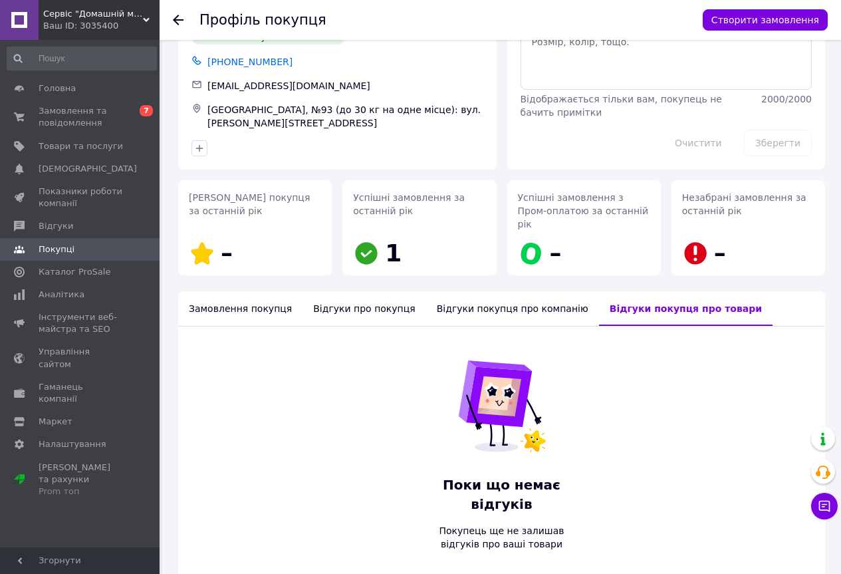
click at [182, 24] on icon at bounding box center [178, 20] width 11 height 11
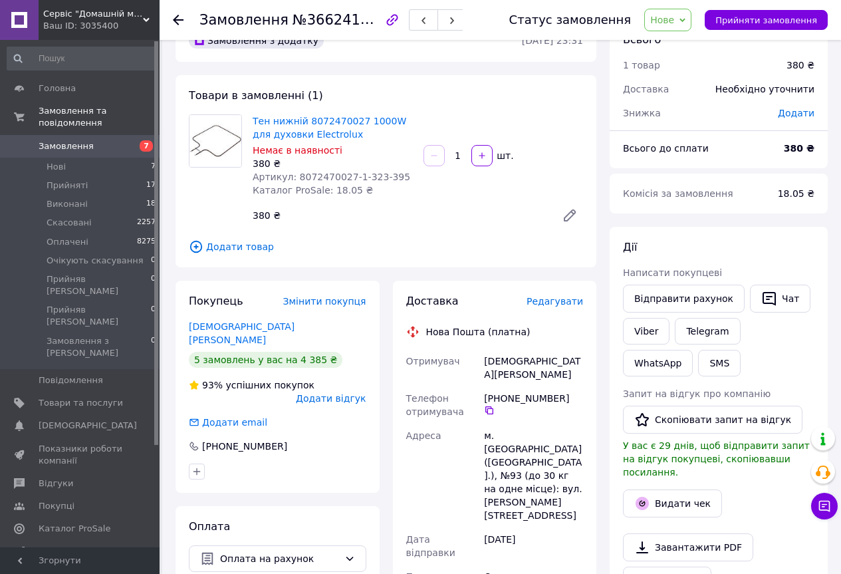
click at [183, 17] on icon at bounding box center [178, 20] width 11 height 11
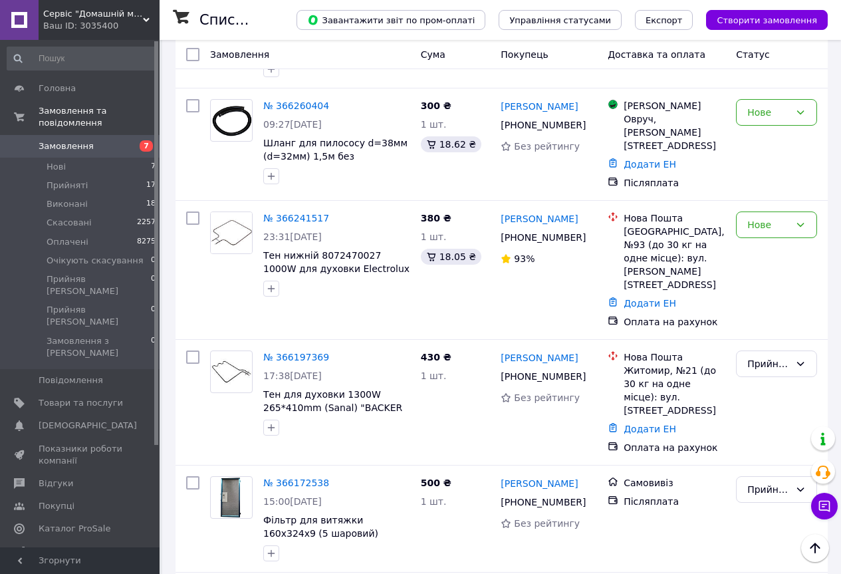
scroll to position [599, 0]
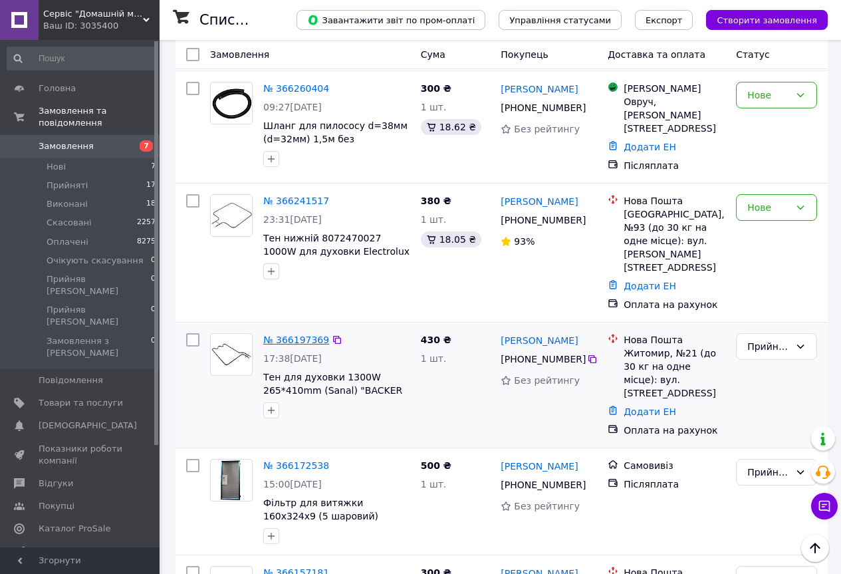
click at [289, 335] on link "№ 366197369" at bounding box center [296, 340] width 66 height 11
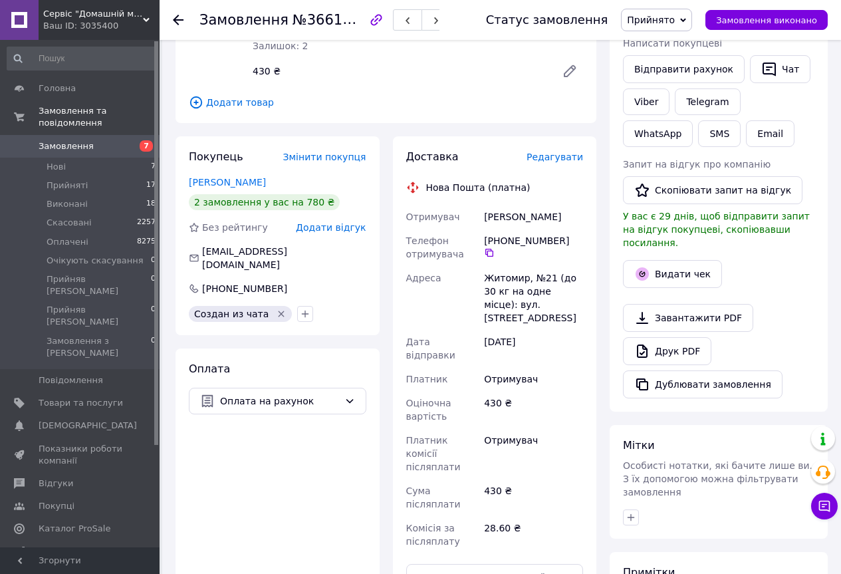
scroll to position [168, 0]
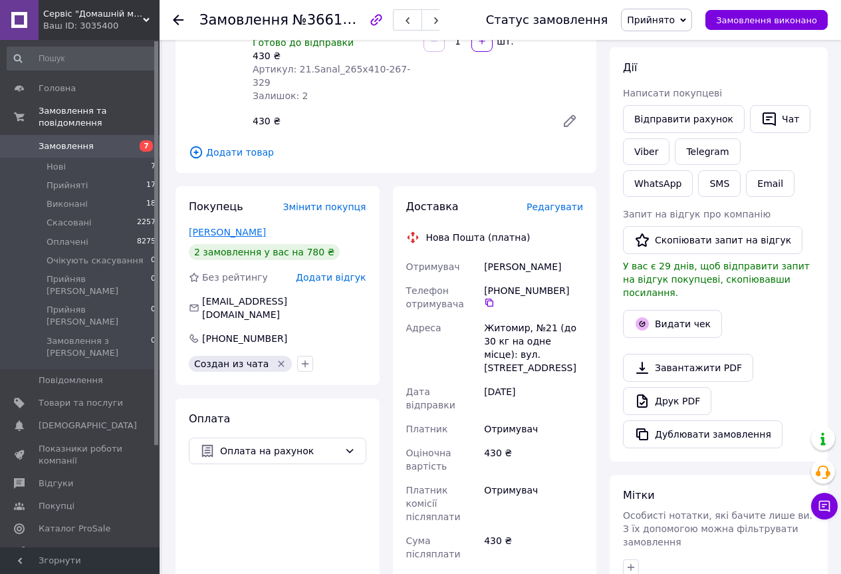
click at [235, 227] on link "[PERSON_NAME]" at bounding box center [227, 232] width 77 height 11
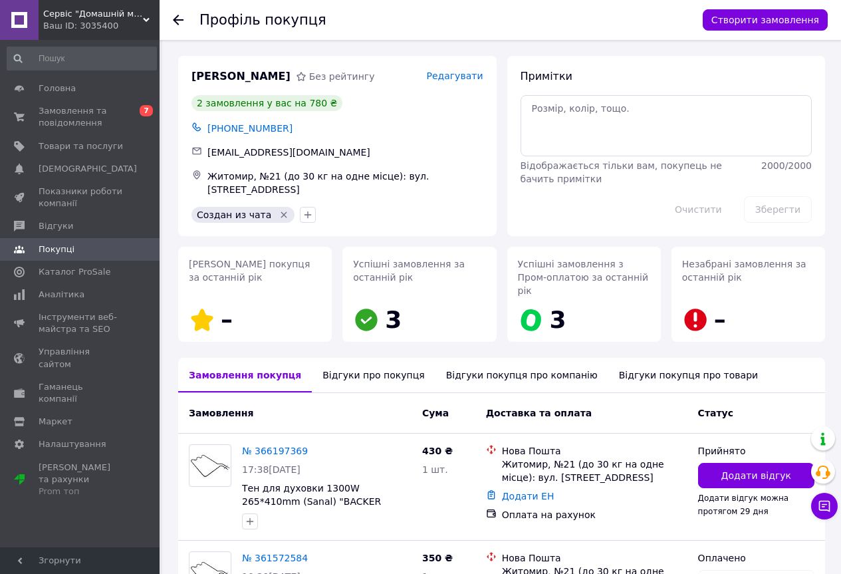
click at [379, 359] on div "Відгуки про покупця" at bounding box center [373, 375] width 123 height 35
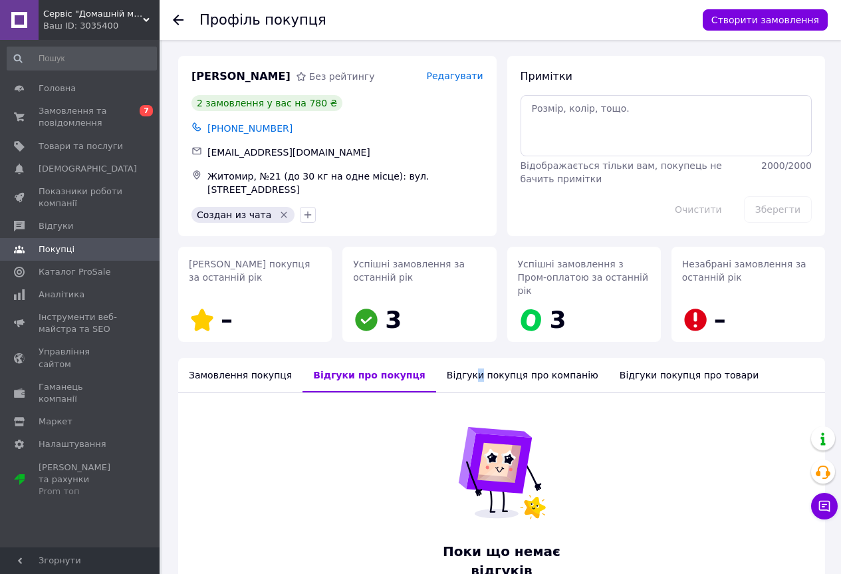
click at [446, 363] on div "Відгуки покупця про компанію" at bounding box center [522, 375] width 173 height 35
click at [180, 21] on icon at bounding box center [178, 20] width 11 height 11
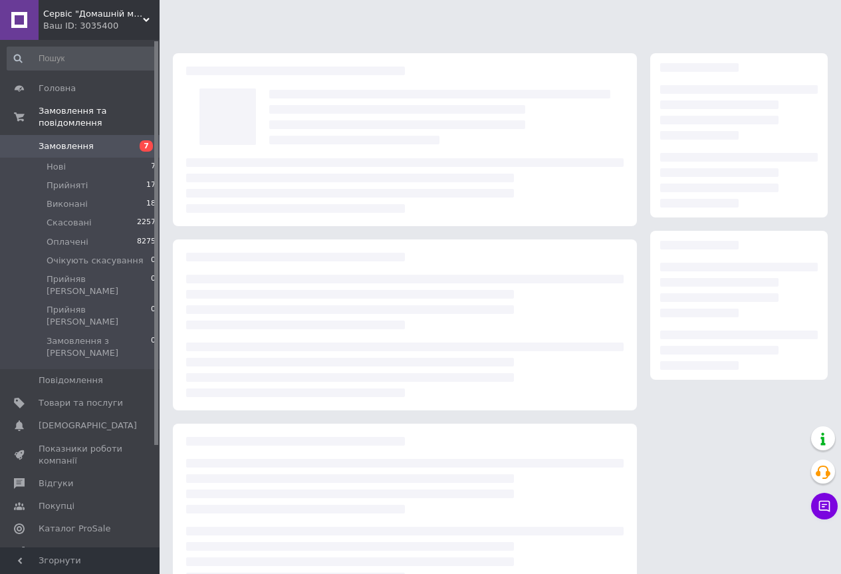
scroll to position [34, 0]
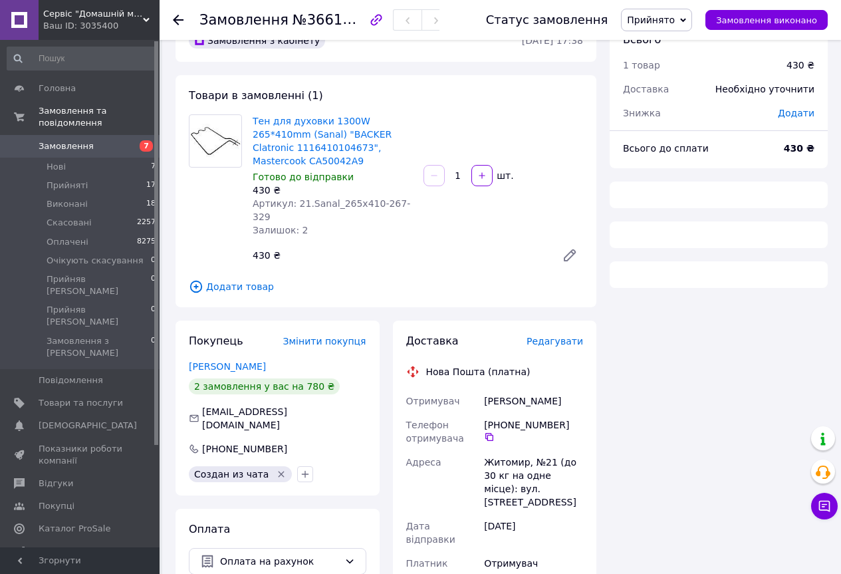
click at [180, 21] on use at bounding box center [178, 20] width 11 height 11
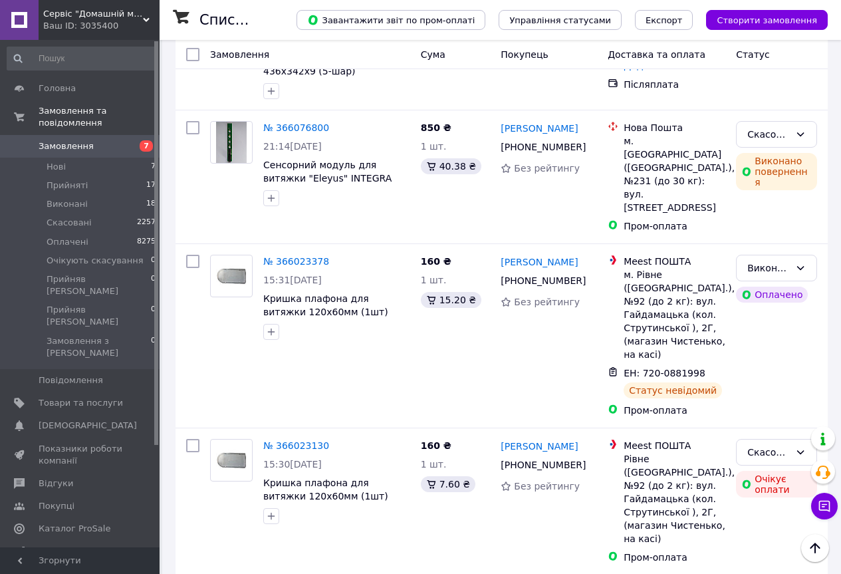
scroll to position [2464, 0]
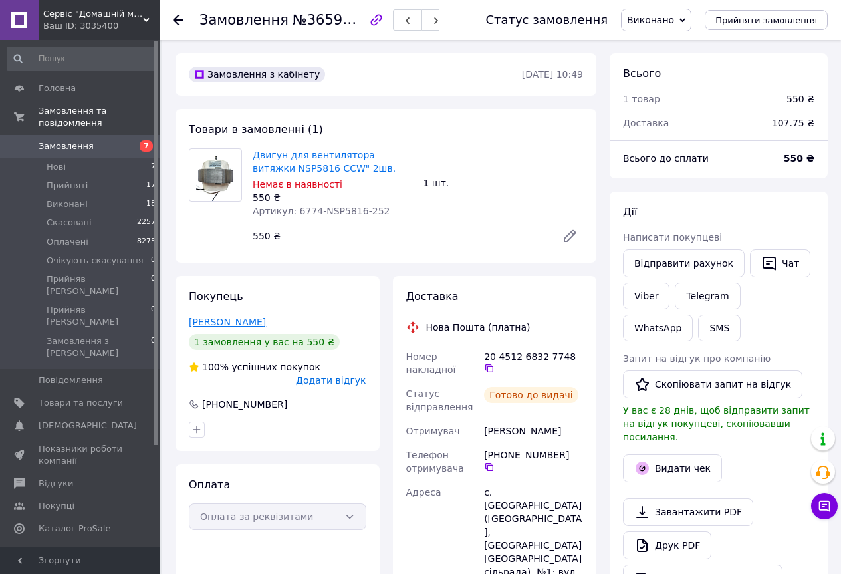
click at [245, 325] on link "[PERSON_NAME]" at bounding box center [227, 322] width 77 height 11
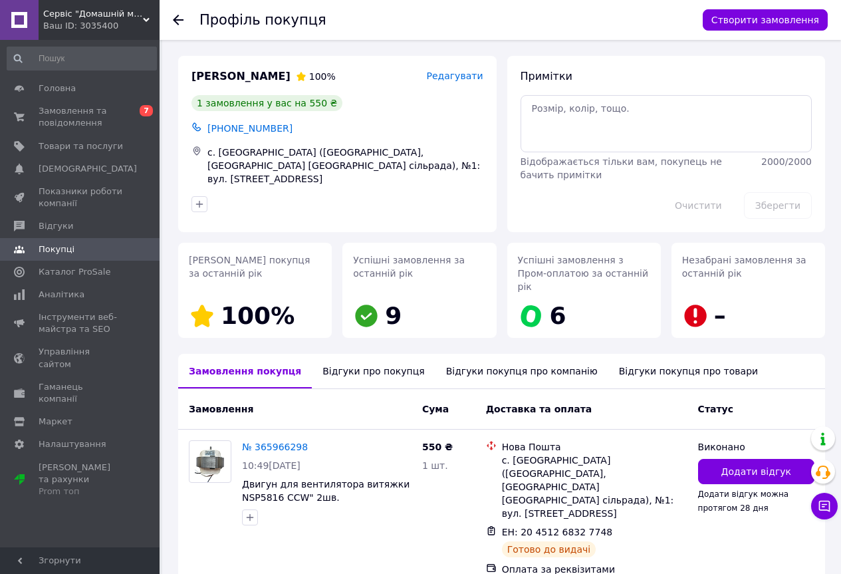
click at [338, 360] on div "Відгуки про покупця" at bounding box center [373, 371] width 123 height 35
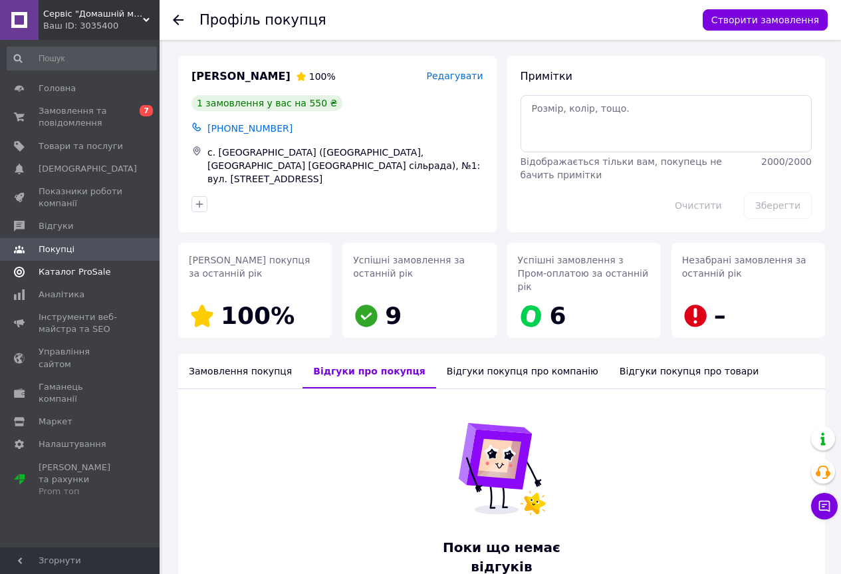
click at [86, 273] on span "Каталог ProSale" at bounding box center [75, 272] width 72 height 12
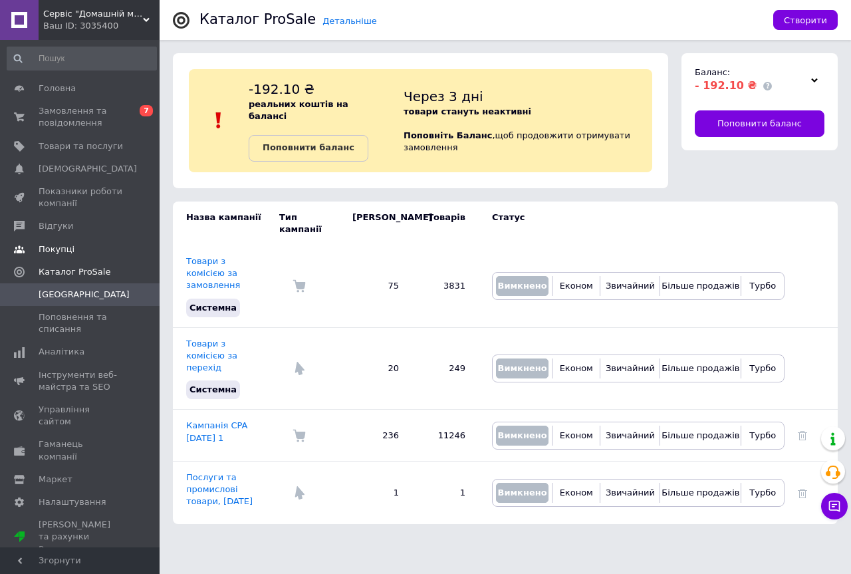
click at [59, 248] on span "Покупці" at bounding box center [57, 249] width 36 height 12
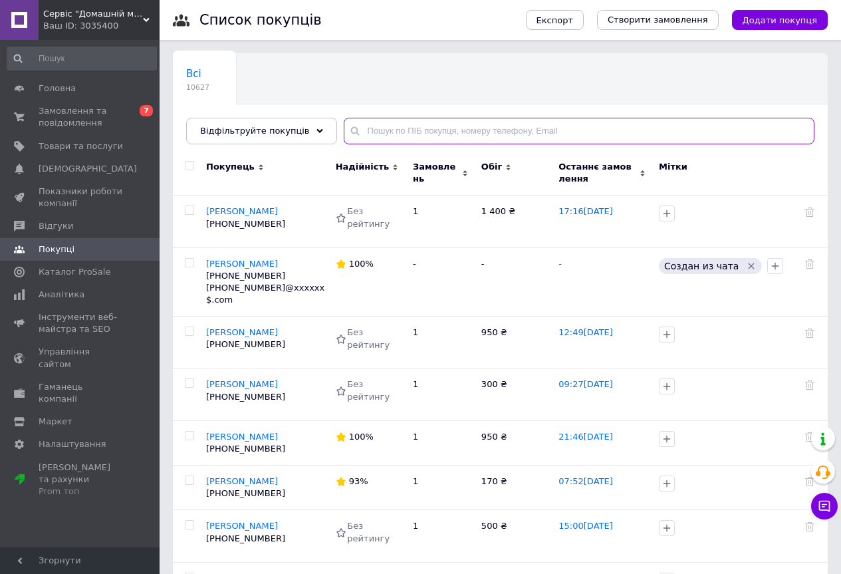
click at [356, 136] on input "text" at bounding box center [579, 131] width 471 height 27
paste input "[PHONE_NUMBER]"
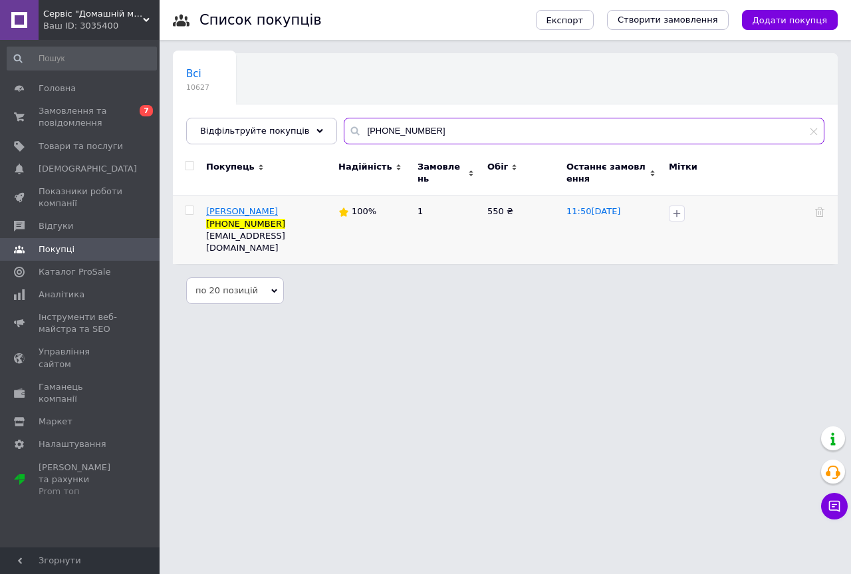
type input "[PHONE_NUMBER]"
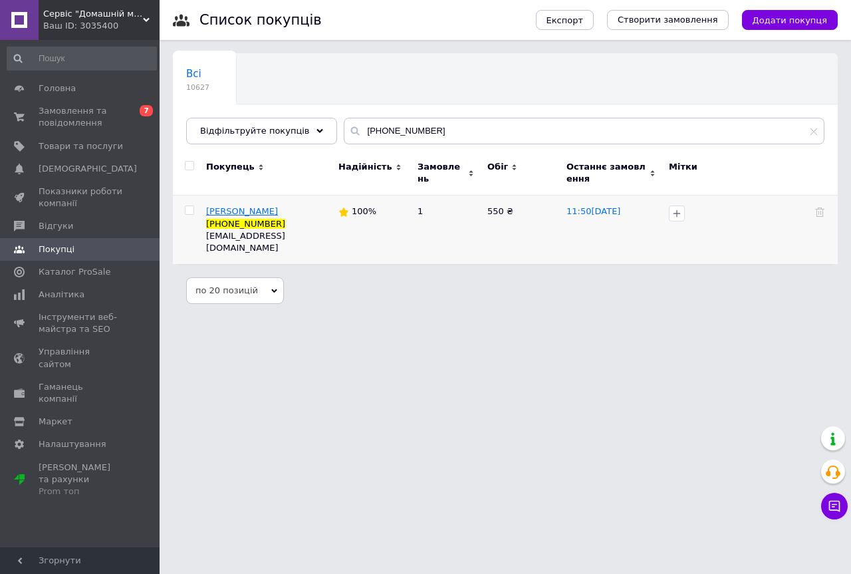
click at [252, 213] on span "[PERSON_NAME]" at bounding box center [242, 211] width 72 height 10
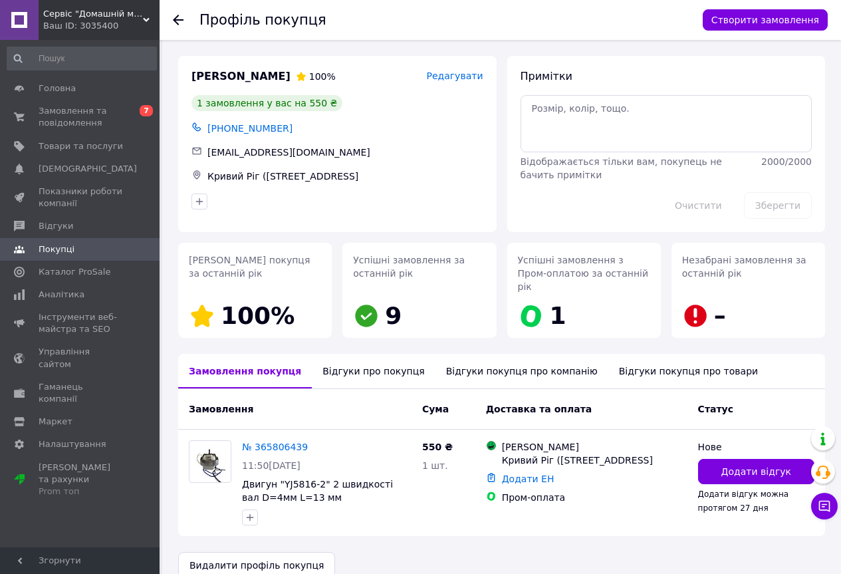
click at [355, 357] on div "Відгуки про покупця" at bounding box center [373, 371] width 123 height 35
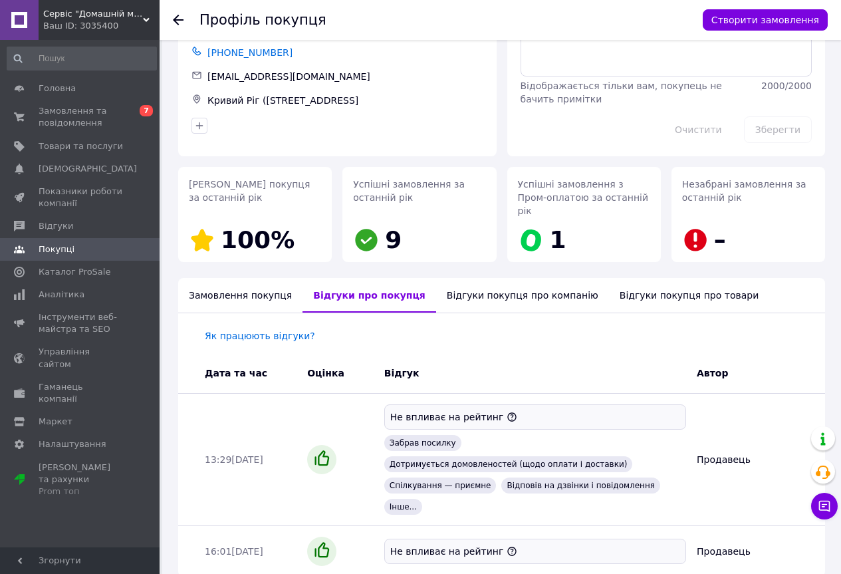
scroll to position [81, 0]
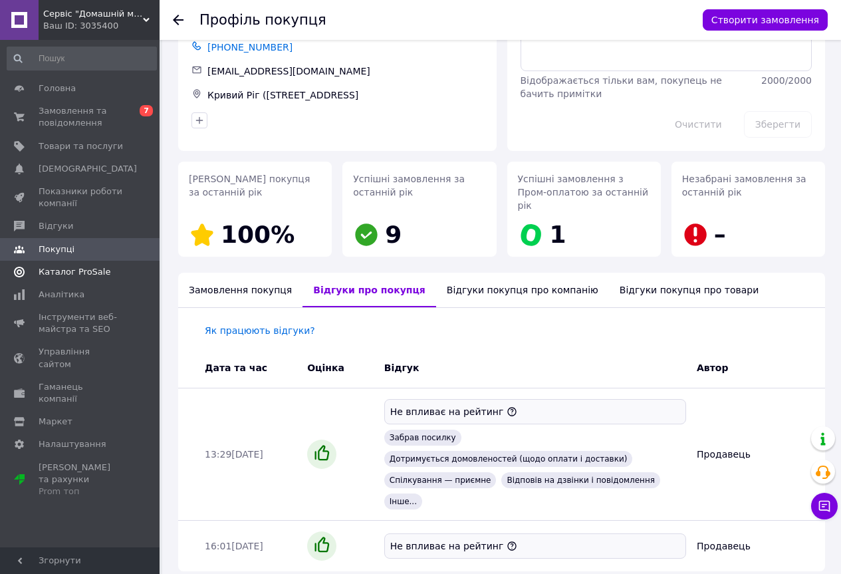
click at [78, 273] on span "Каталог ProSale" at bounding box center [75, 272] width 72 height 12
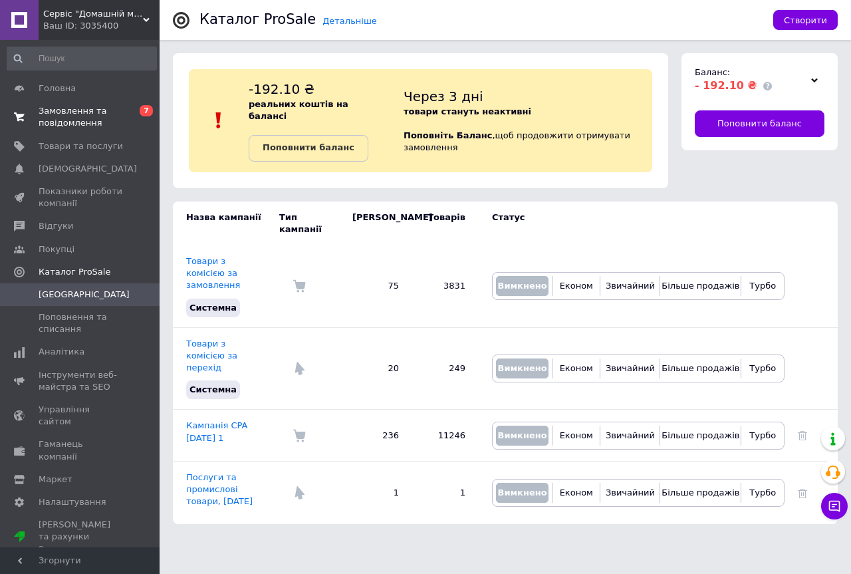
click at [72, 118] on span "Замовлення та повідомлення" at bounding box center [81, 117] width 84 height 24
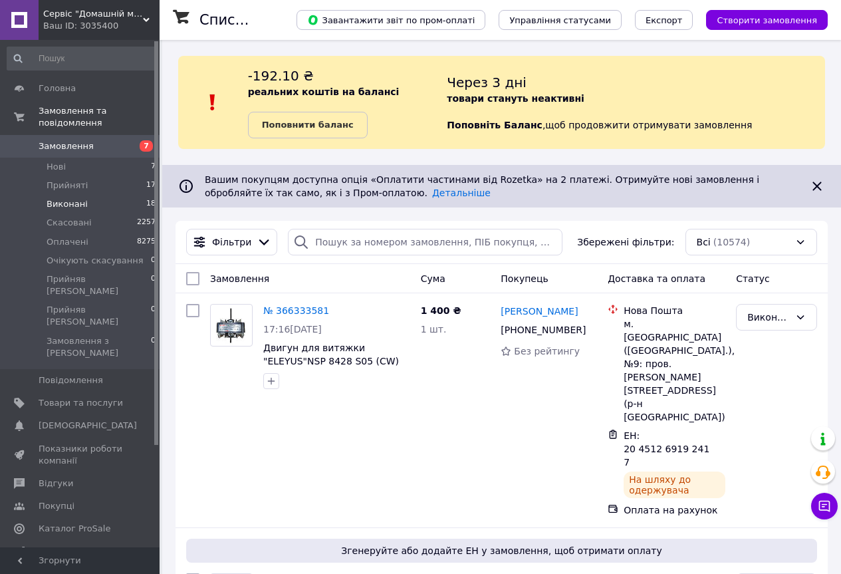
click at [80, 198] on span "Виконані" at bounding box center [67, 204] width 41 height 12
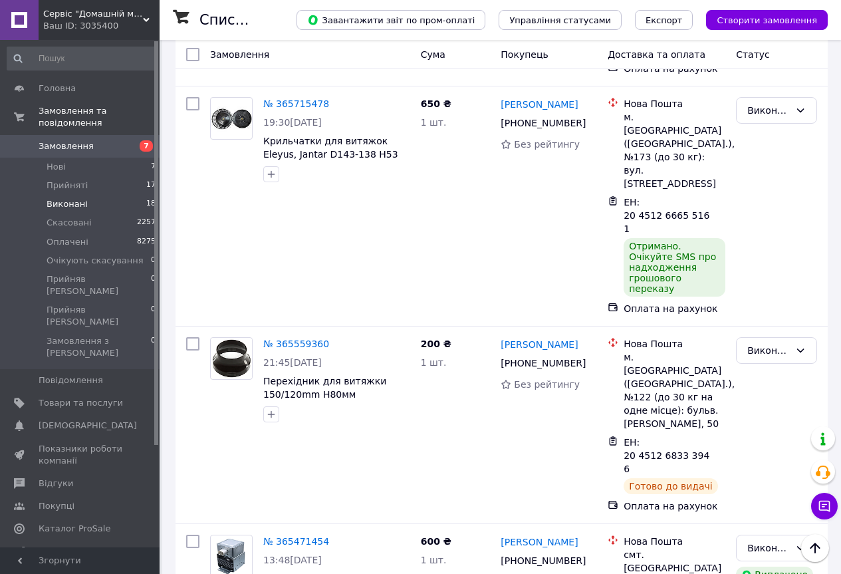
scroll to position [1796, 0]
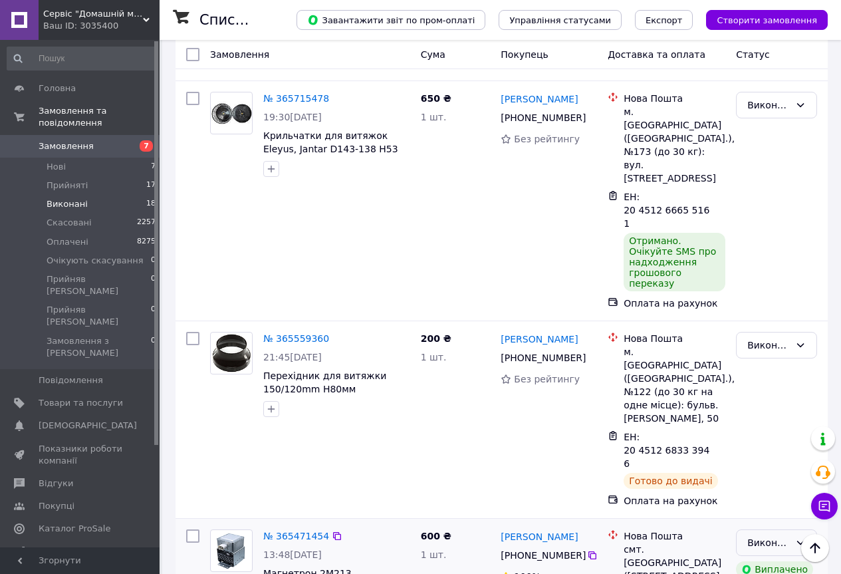
click at [804, 537] on icon at bounding box center [801, 542] width 11 height 11
click at [776, 220] on li "Оплачено" at bounding box center [777, 224] width 80 height 24
click at [770, 379] on li "Оплачено" at bounding box center [777, 381] width 80 height 24
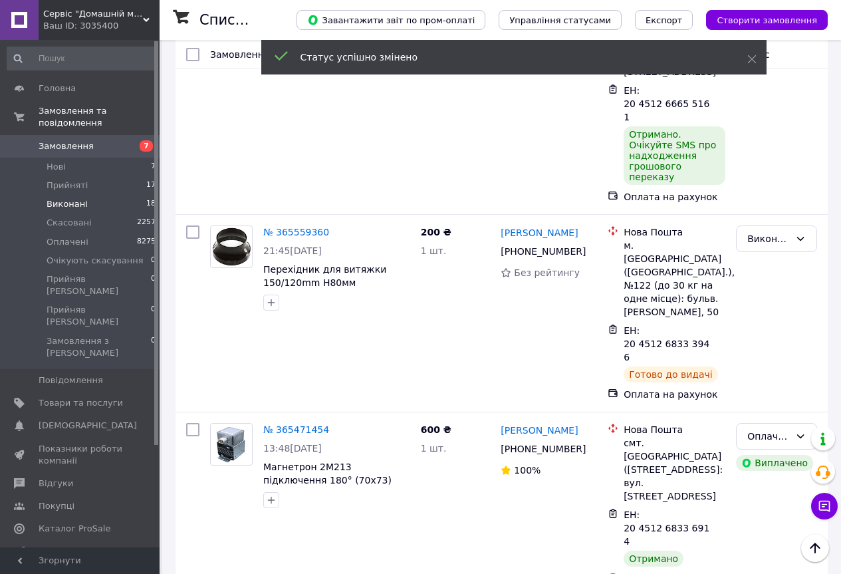
scroll to position [1929, 0]
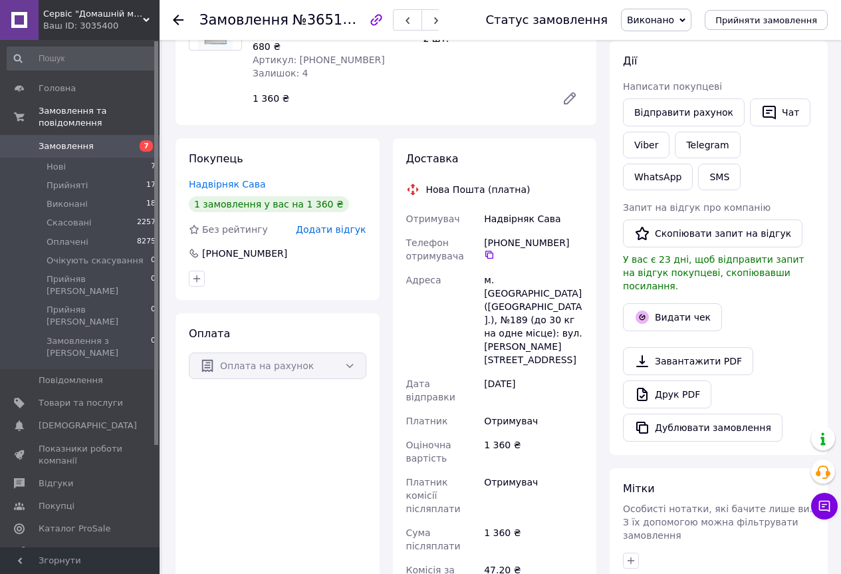
scroll to position [133, 0]
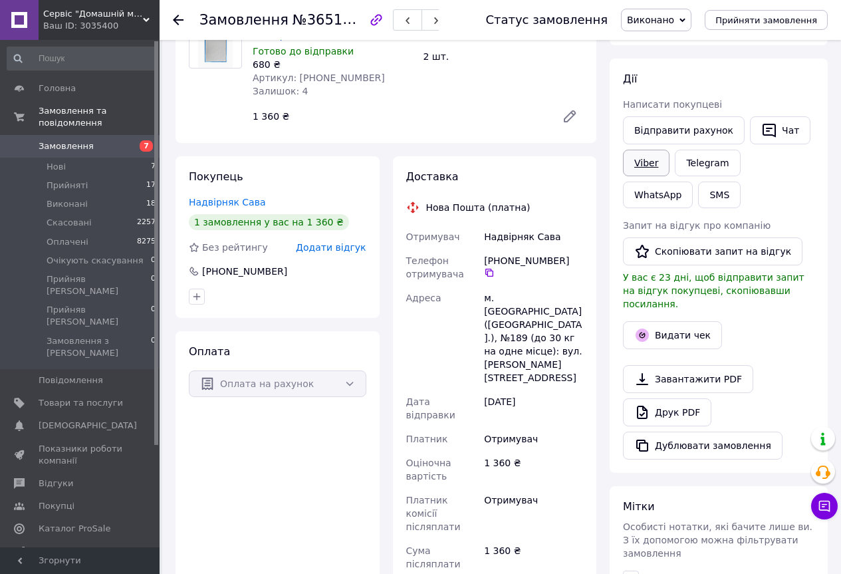
click at [657, 168] on link "Viber" at bounding box center [646, 163] width 47 height 27
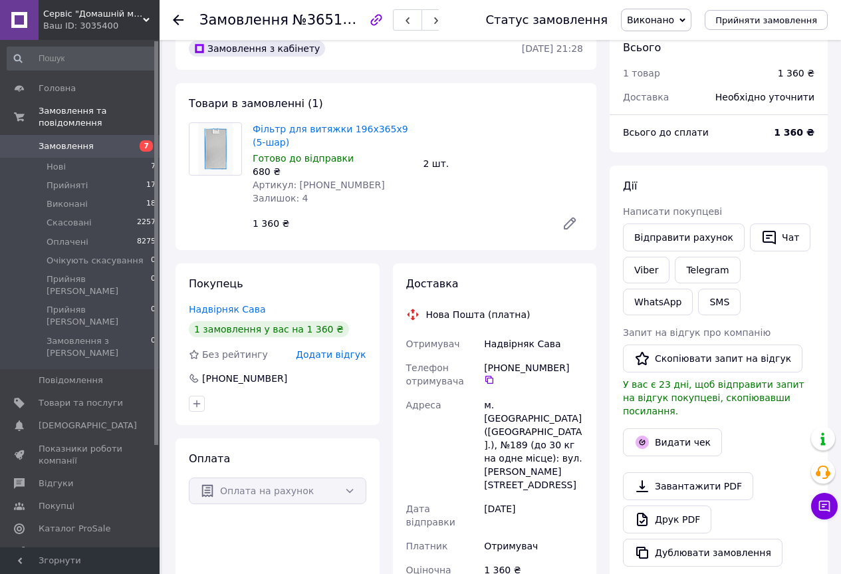
scroll to position [0, 0]
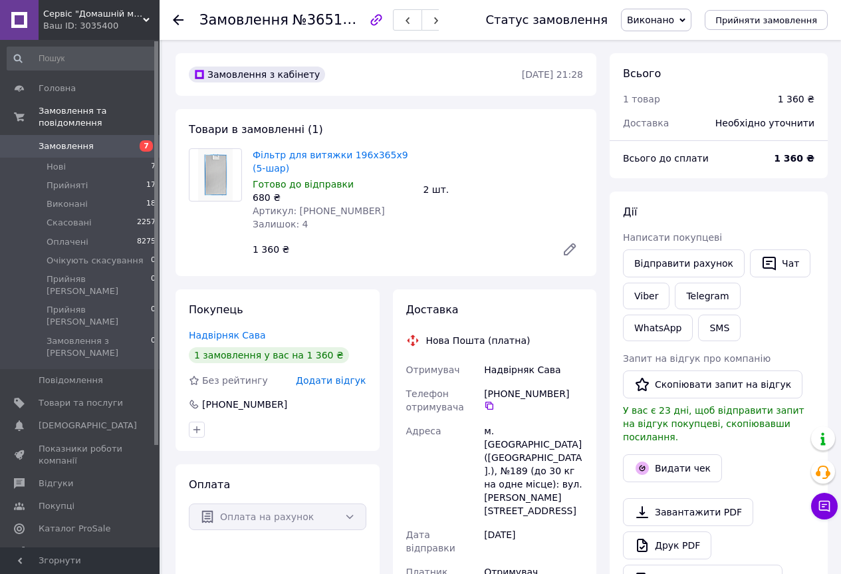
click at [686, 20] on icon at bounding box center [683, 20] width 6 height 4
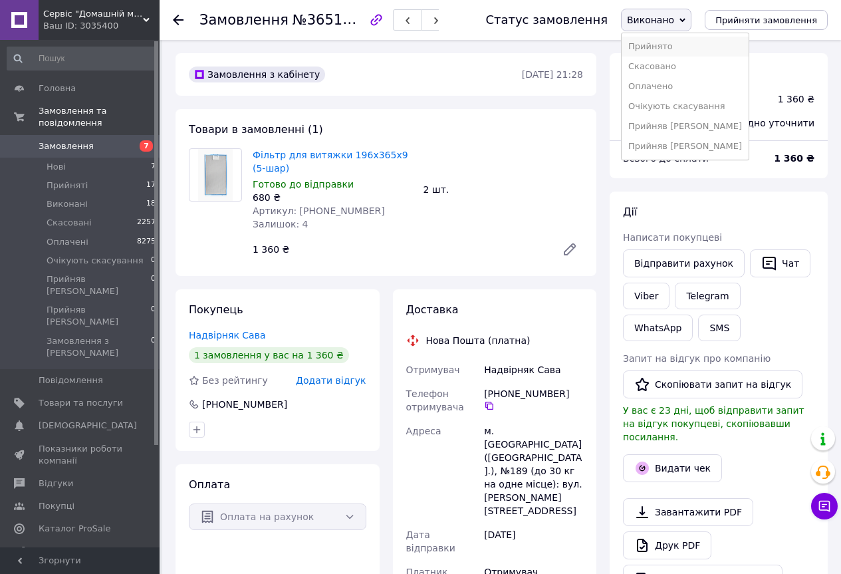
click at [678, 41] on li "Прийнято" at bounding box center [685, 47] width 127 height 20
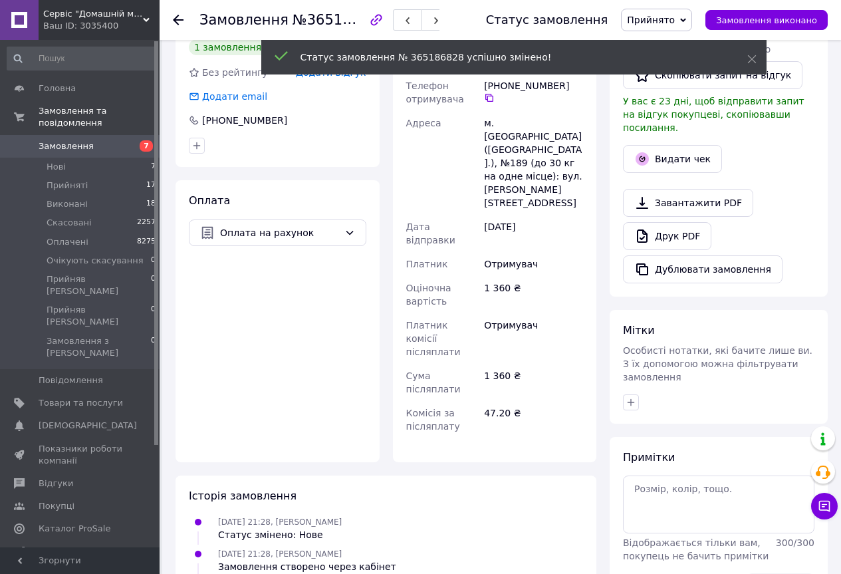
scroll to position [200, 0]
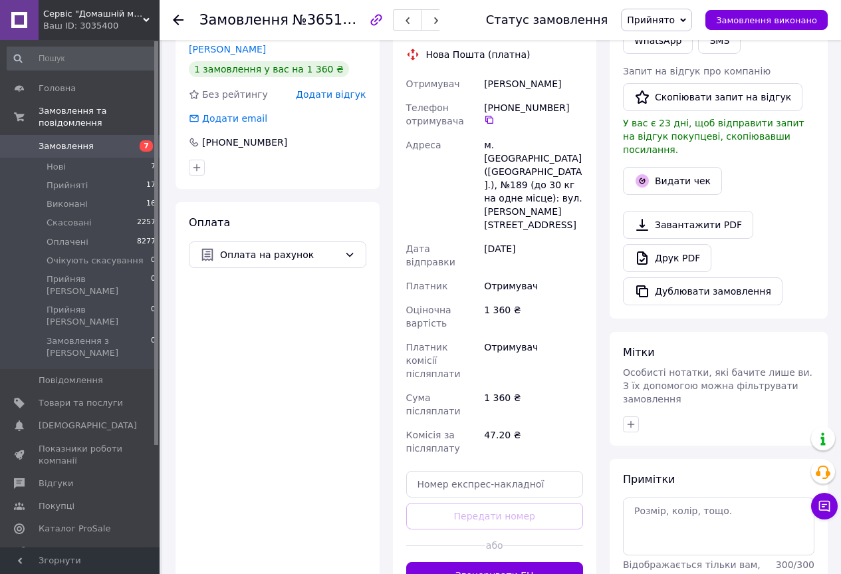
scroll to position [447, 0]
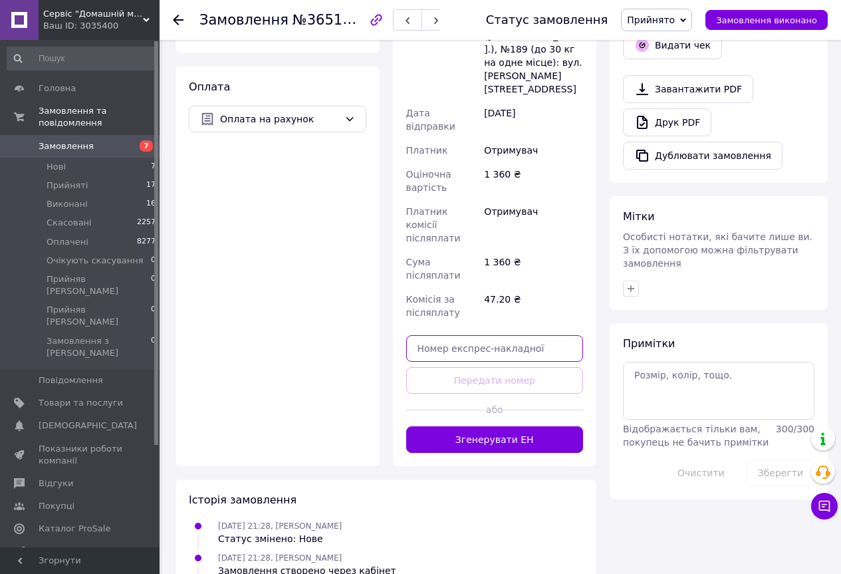
click at [436, 335] on input "text" at bounding box center [495, 348] width 178 height 27
paste input "20451268901906"
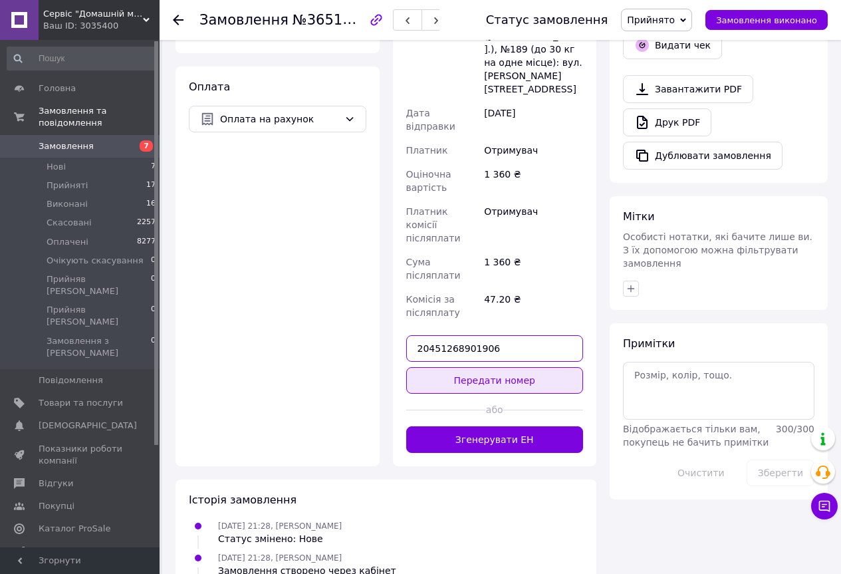
type input "20451268901906"
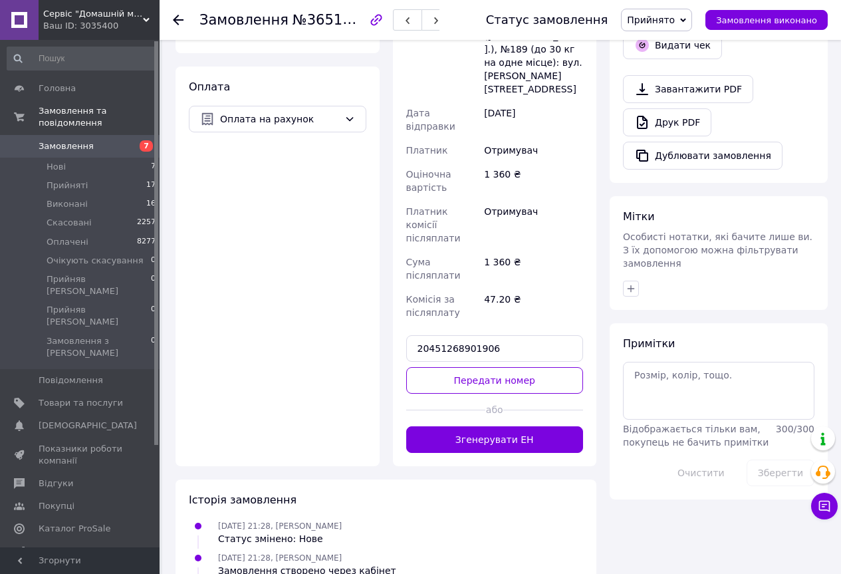
click at [515, 367] on button "Передати номер" at bounding box center [495, 380] width 178 height 27
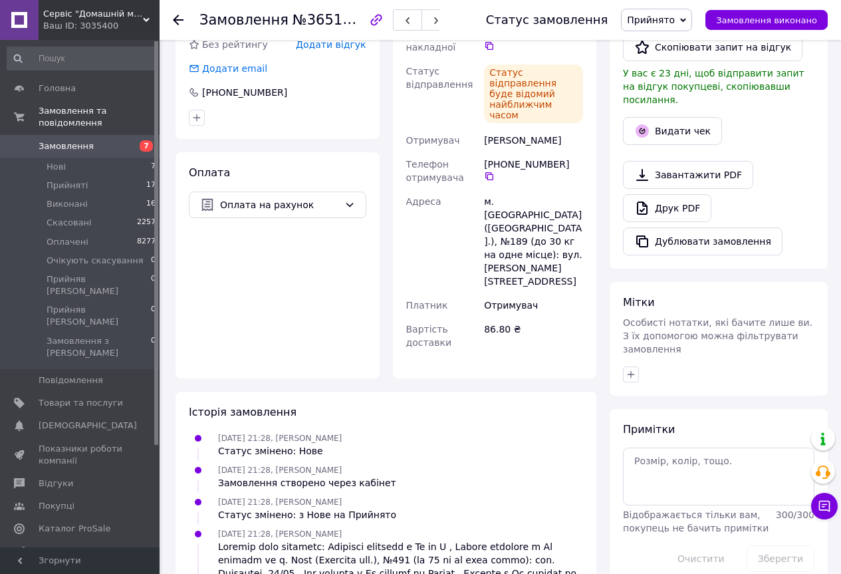
scroll to position [181, 0]
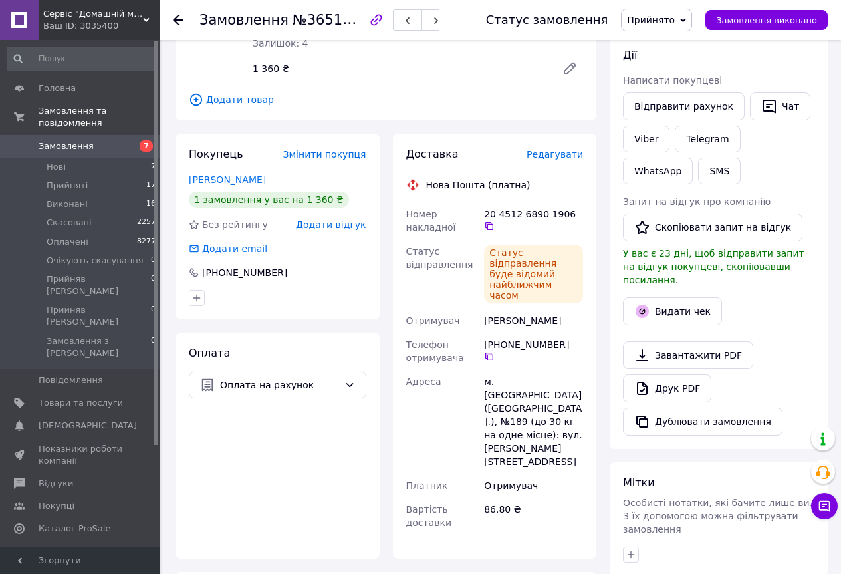
click at [686, 22] on icon at bounding box center [683, 20] width 6 height 6
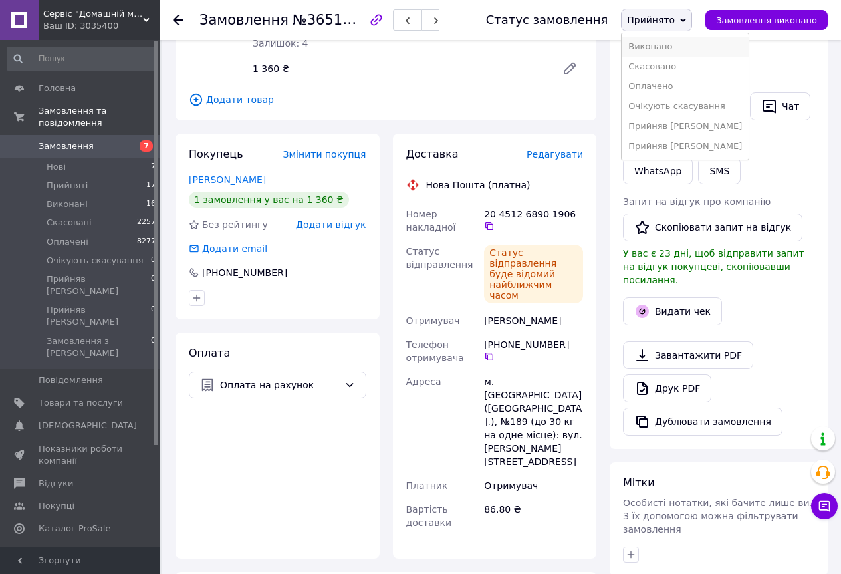
click at [680, 46] on li "Виконано" at bounding box center [685, 47] width 127 height 20
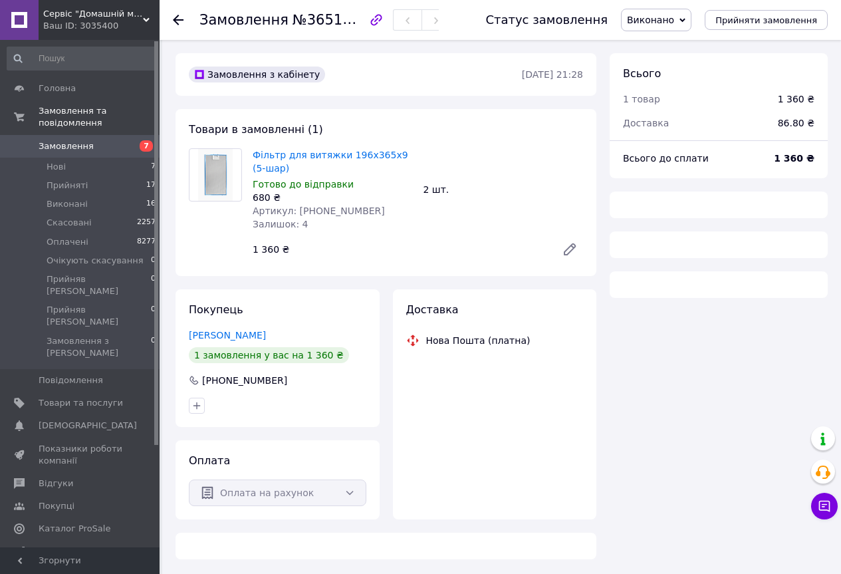
scroll to position [122, 0]
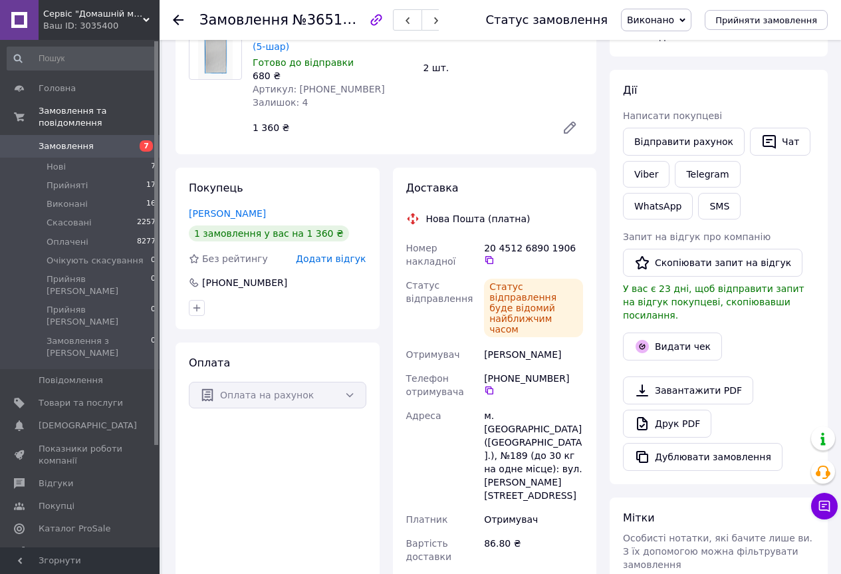
click at [178, 24] on use at bounding box center [178, 20] width 11 height 11
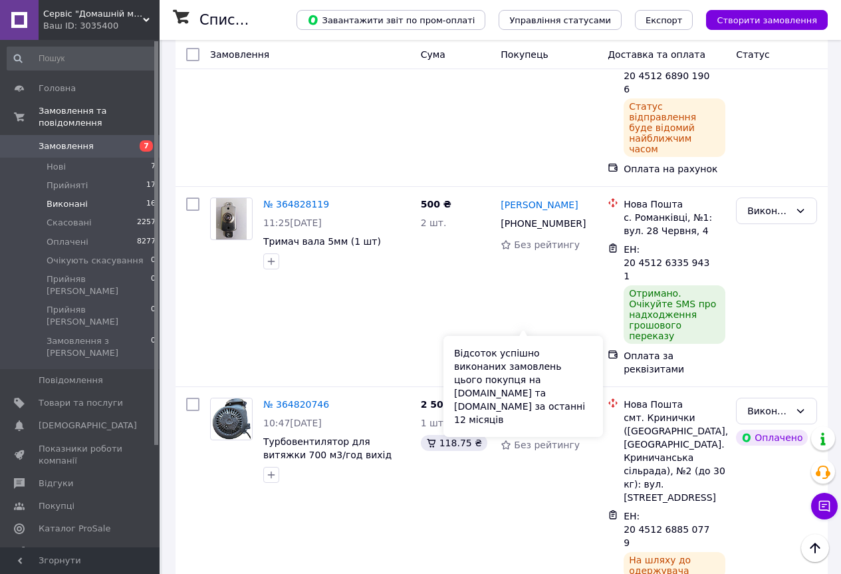
scroll to position [2450, 0]
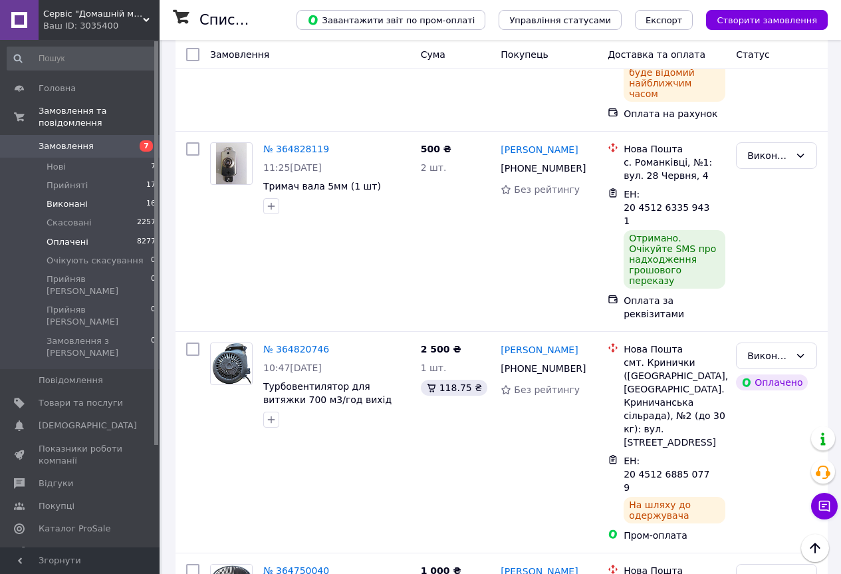
click at [70, 236] on span "Оплачені" at bounding box center [68, 242] width 42 height 12
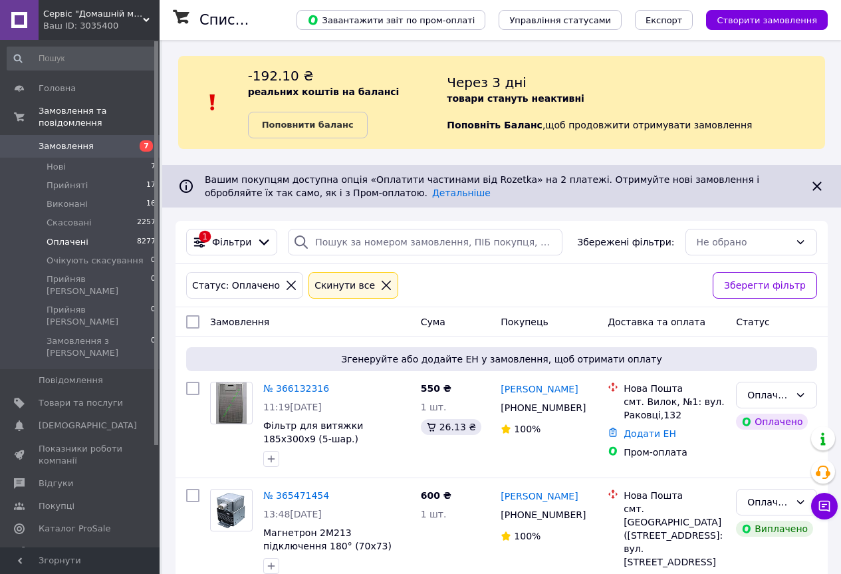
scroll to position [67, 0]
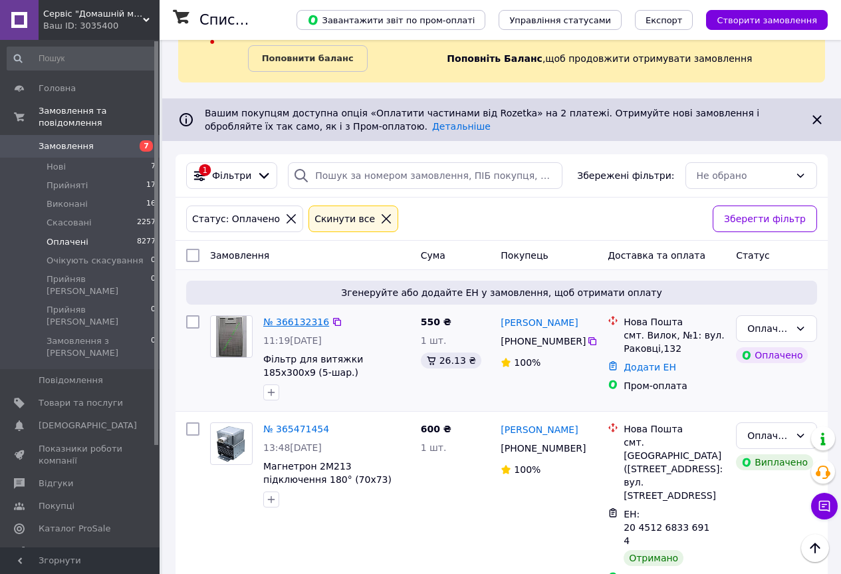
click at [293, 321] on link "№ 366132316" at bounding box center [296, 322] width 66 height 11
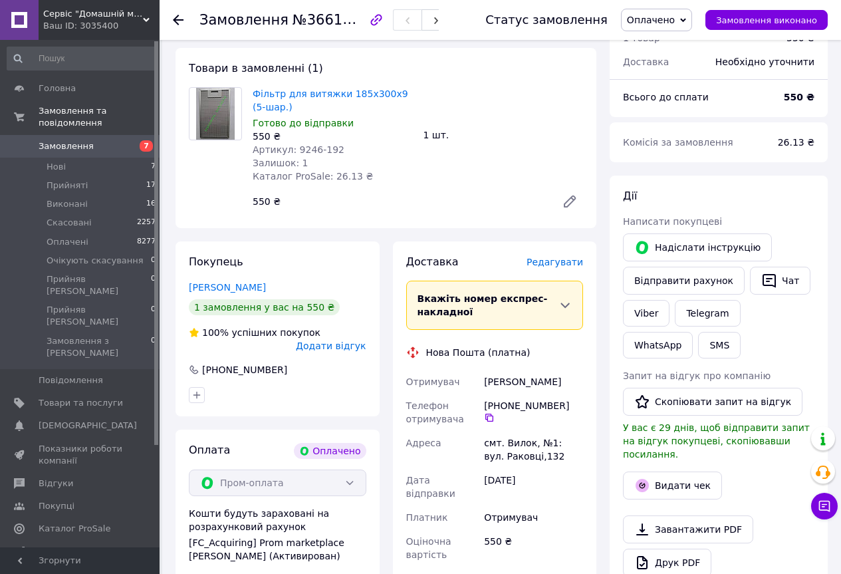
scroll to position [133, 0]
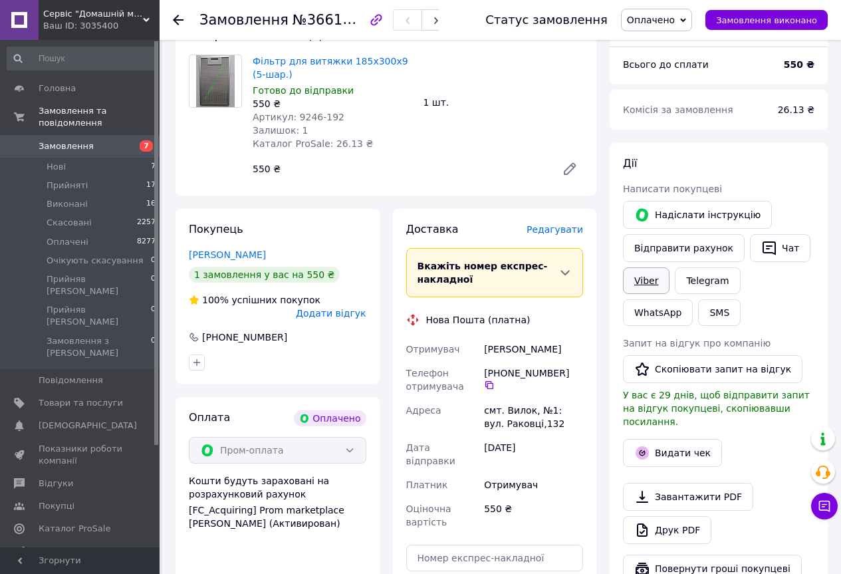
click at [649, 281] on link "Viber" at bounding box center [646, 280] width 47 height 27
